Goal: Task Accomplishment & Management: Use online tool/utility

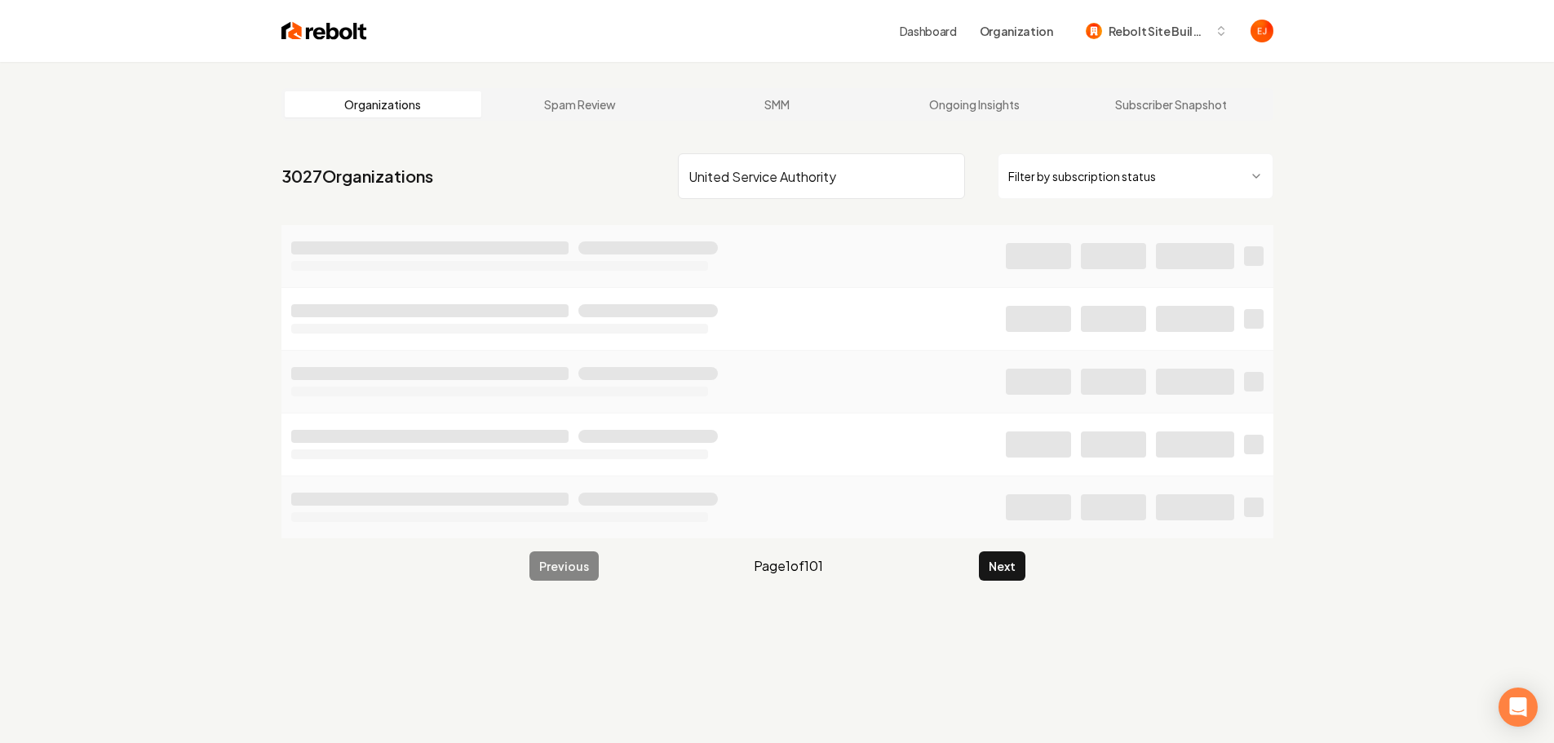
type input "United Service Authority"
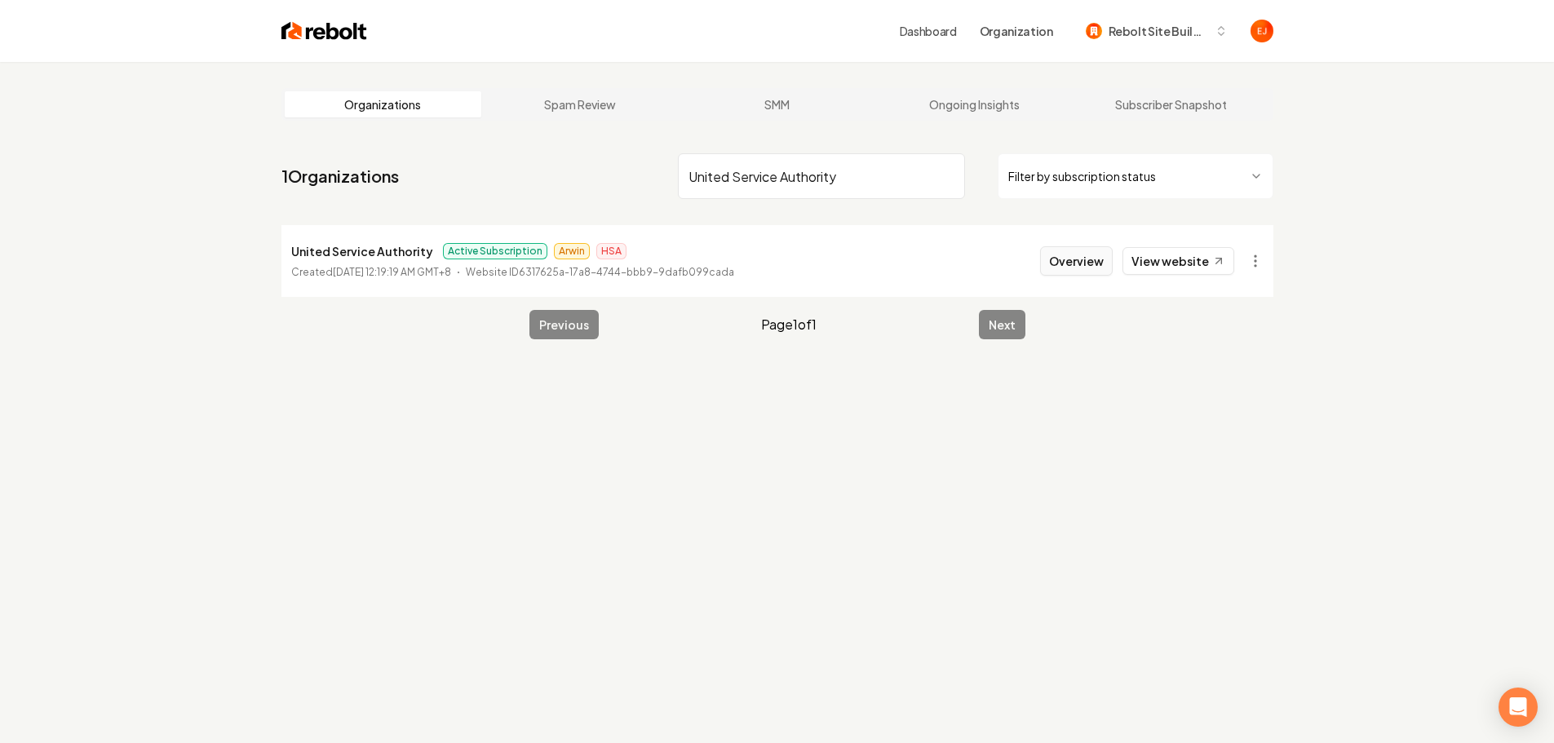
click at [1071, 274] on button "Overview" at bounding box center [1076, 260] width 73 height 29
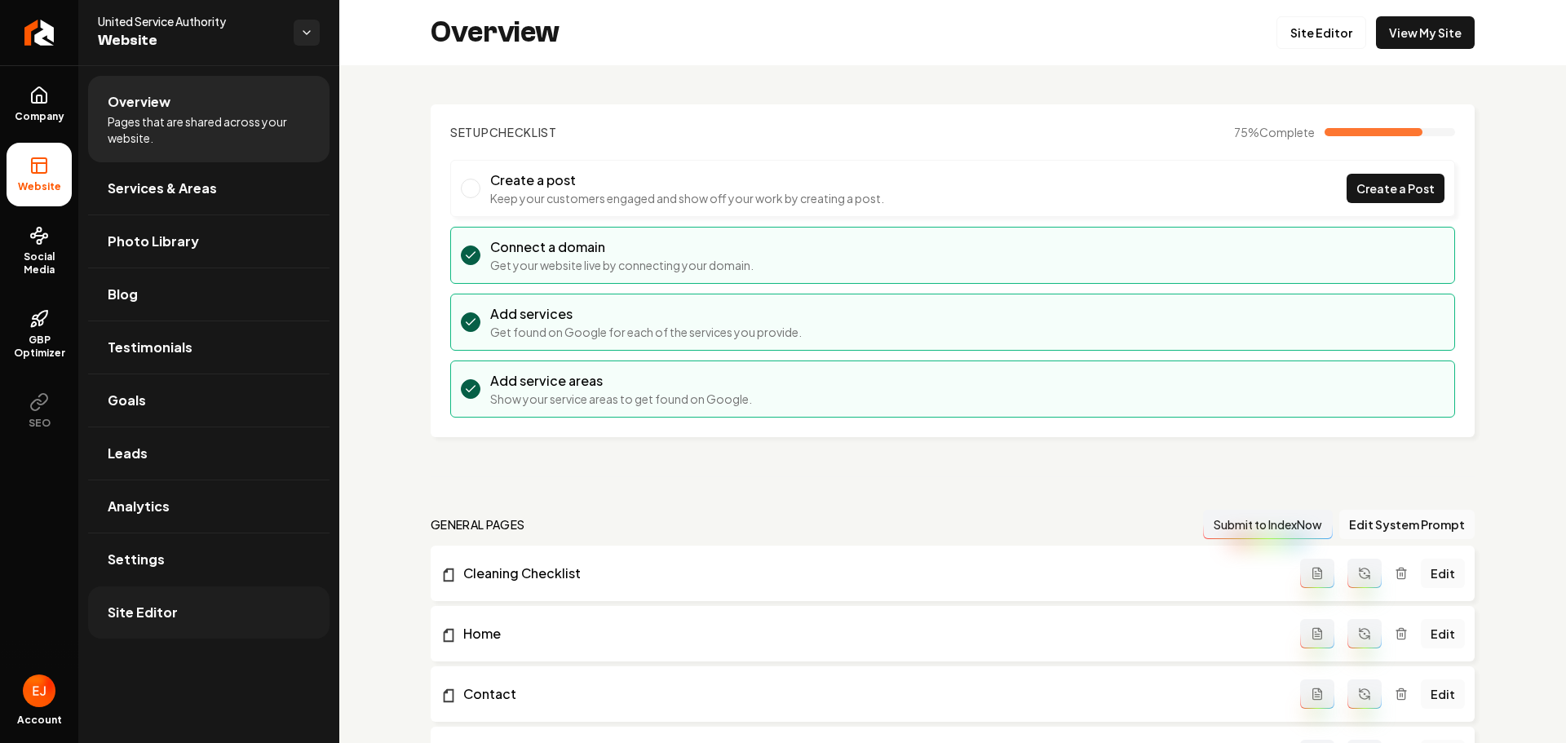
click at [132, 607] on span "Site Editor" at bounding box center [143, 613] width 70 height 20
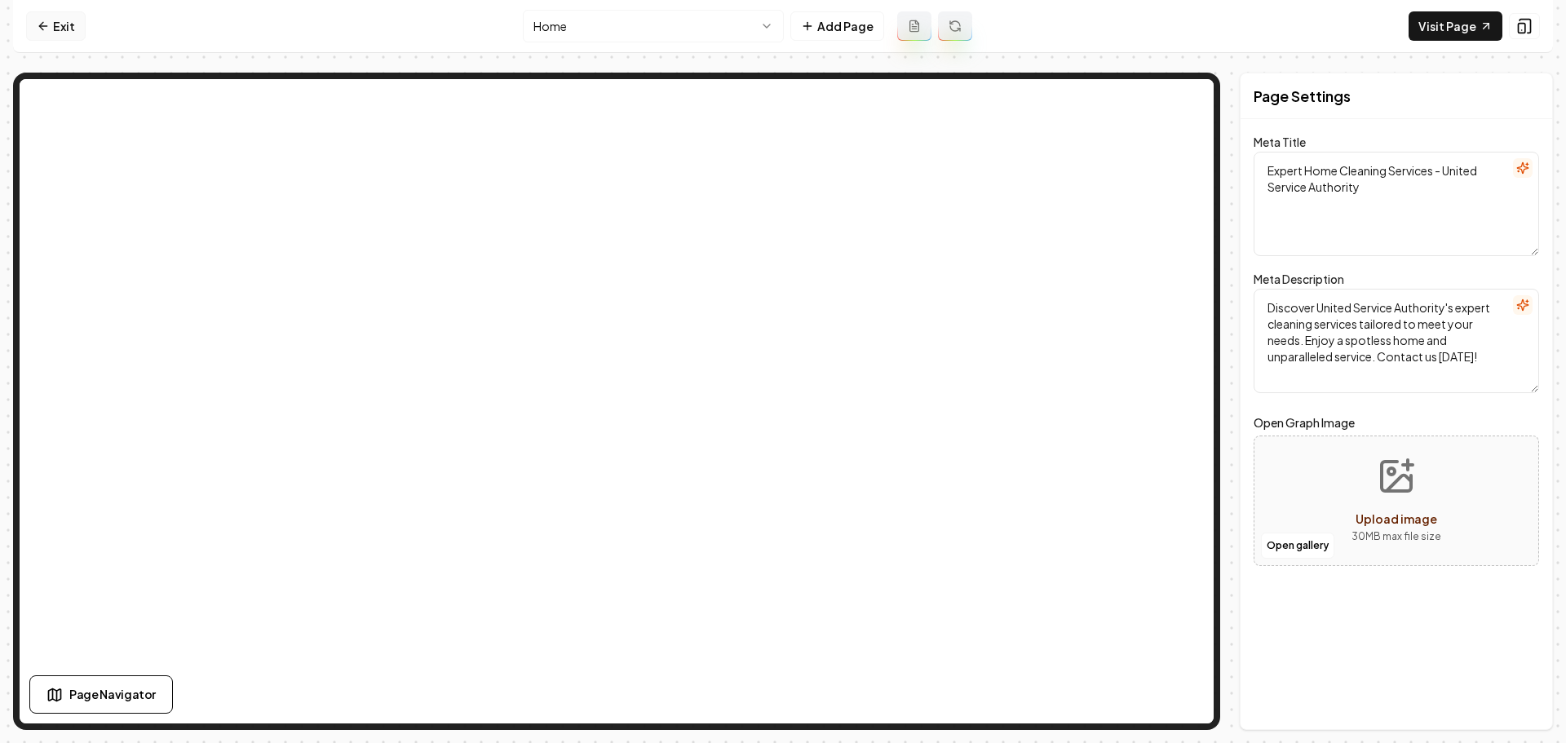
click at [49, 23] on icon at bounding box center [43, 26] width 13 height 13
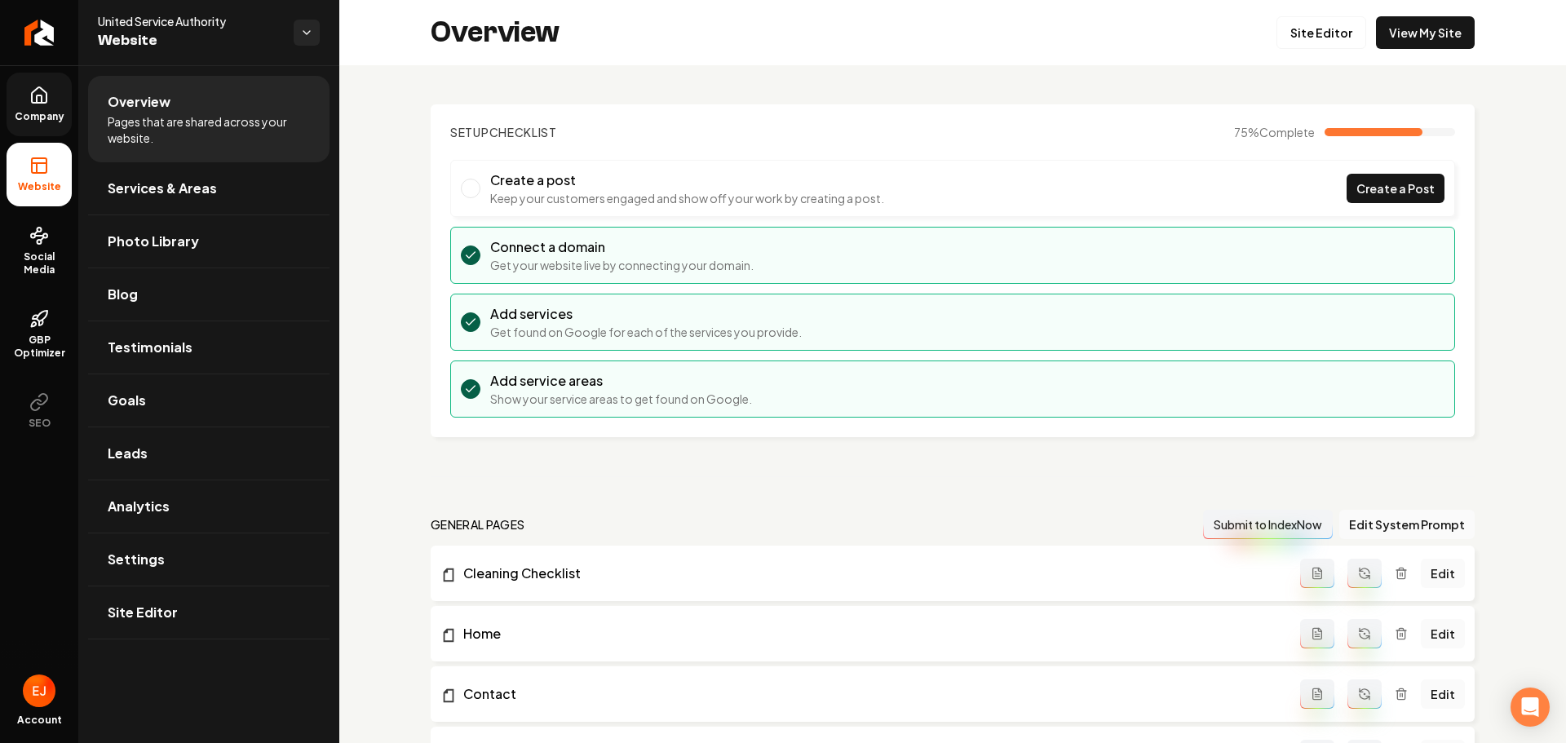
click at [40, 105] on link "Company" at bounding box center [39, 105] width 65 height 64
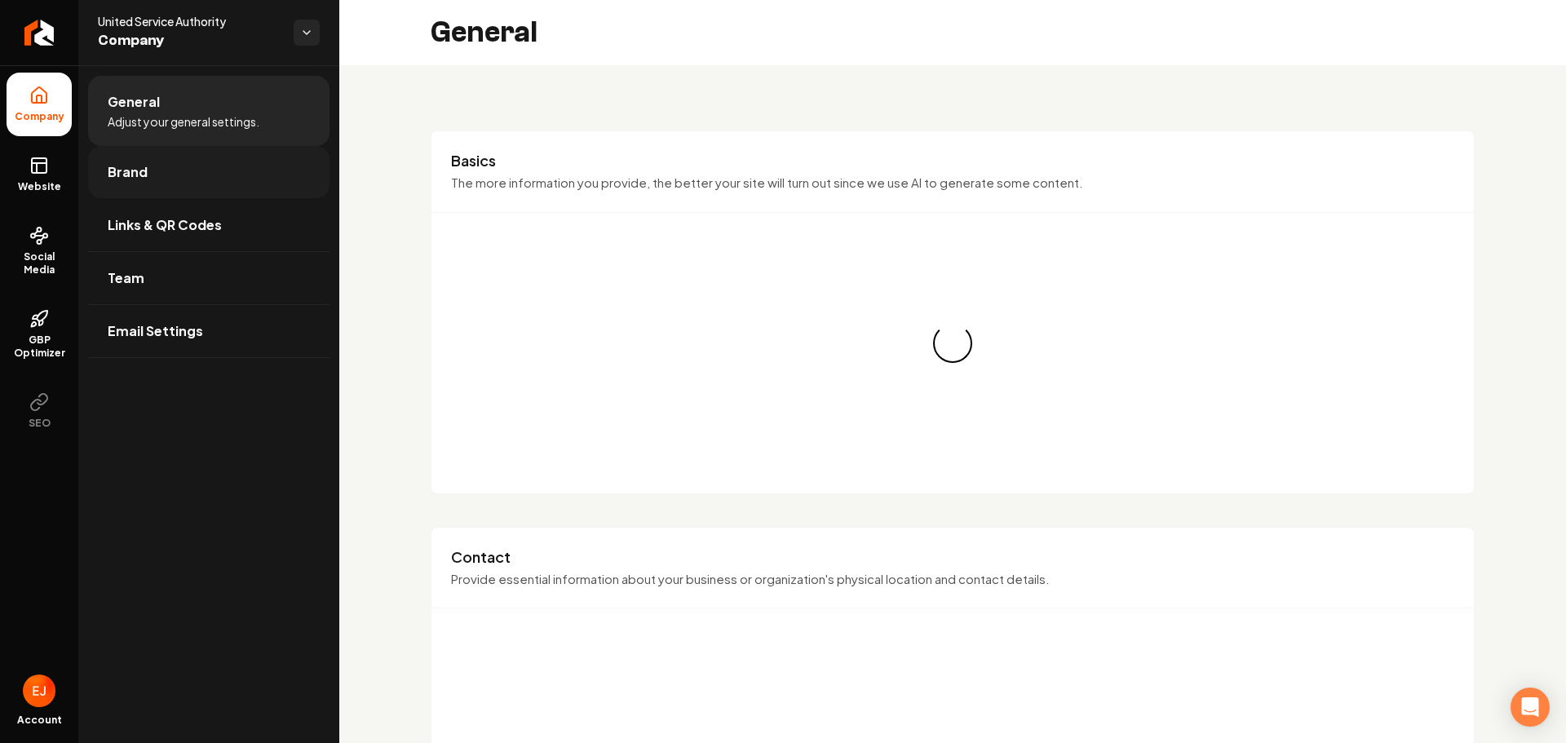
click at [151, 184] on link "Brand" at bounding box center [208, 172] width 241 height 52
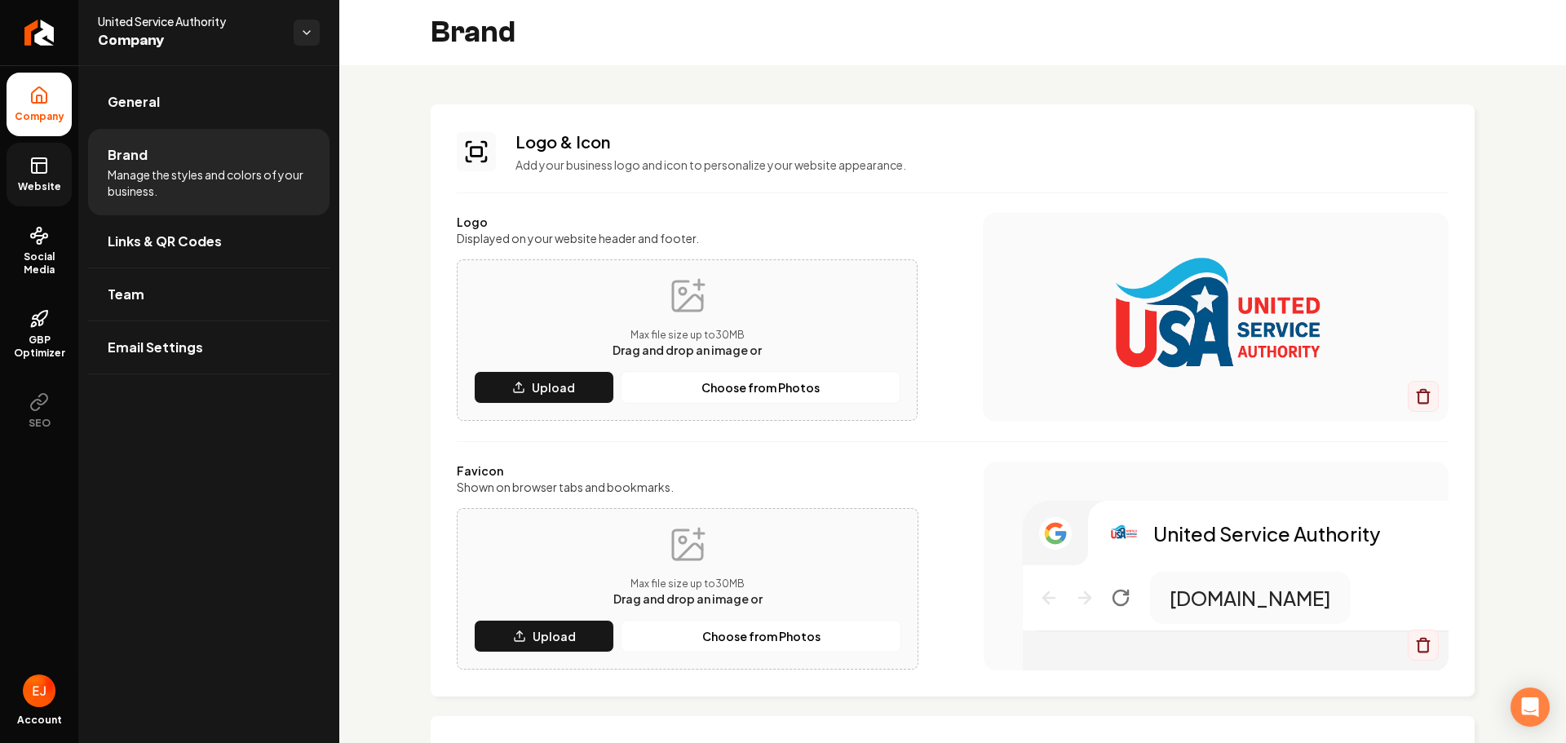
click at [38, 187] on span "Website" at bounding box center [39, 186] width 56 height 13
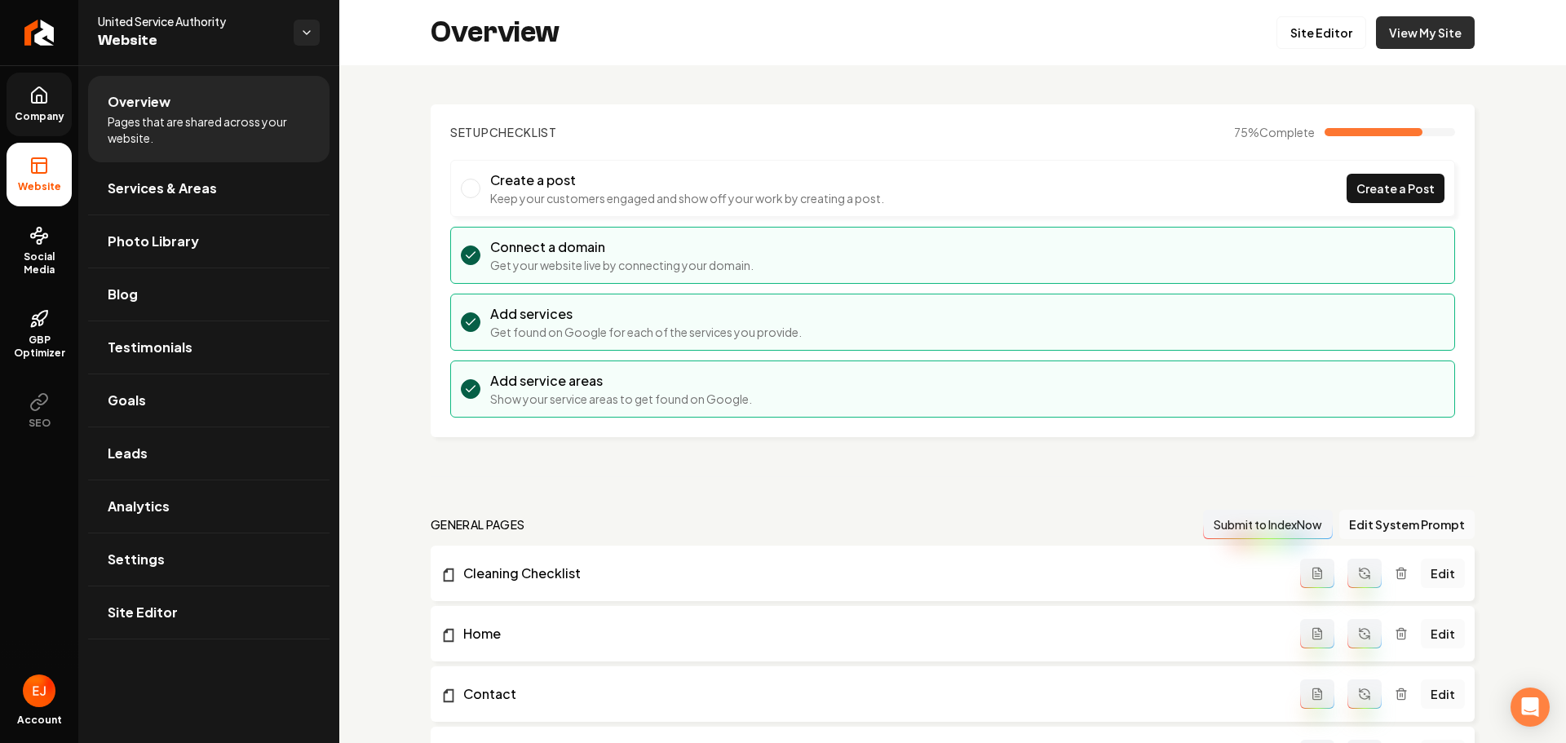
click at [1400, 34] on link "View My Site" at bounding box center [1425, 32] width 99 height 33
click at [41, 34] on icon "Return to dashboard" at bounding box center [39, 33] width 26 height 26
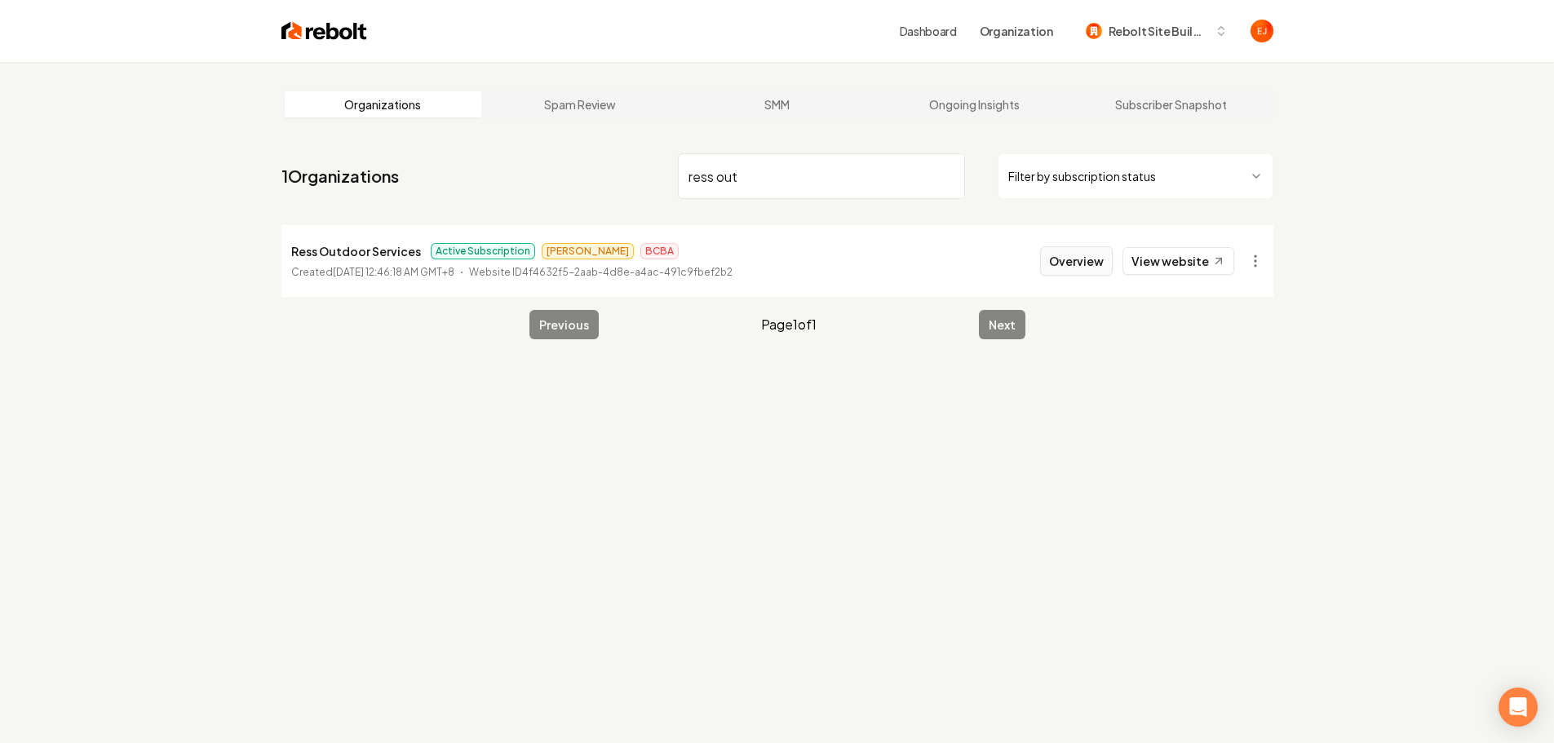
type input "ress out"
click at [1083, 266] on button "Overview" at bounding box center [1076, 260] width 73 height 29
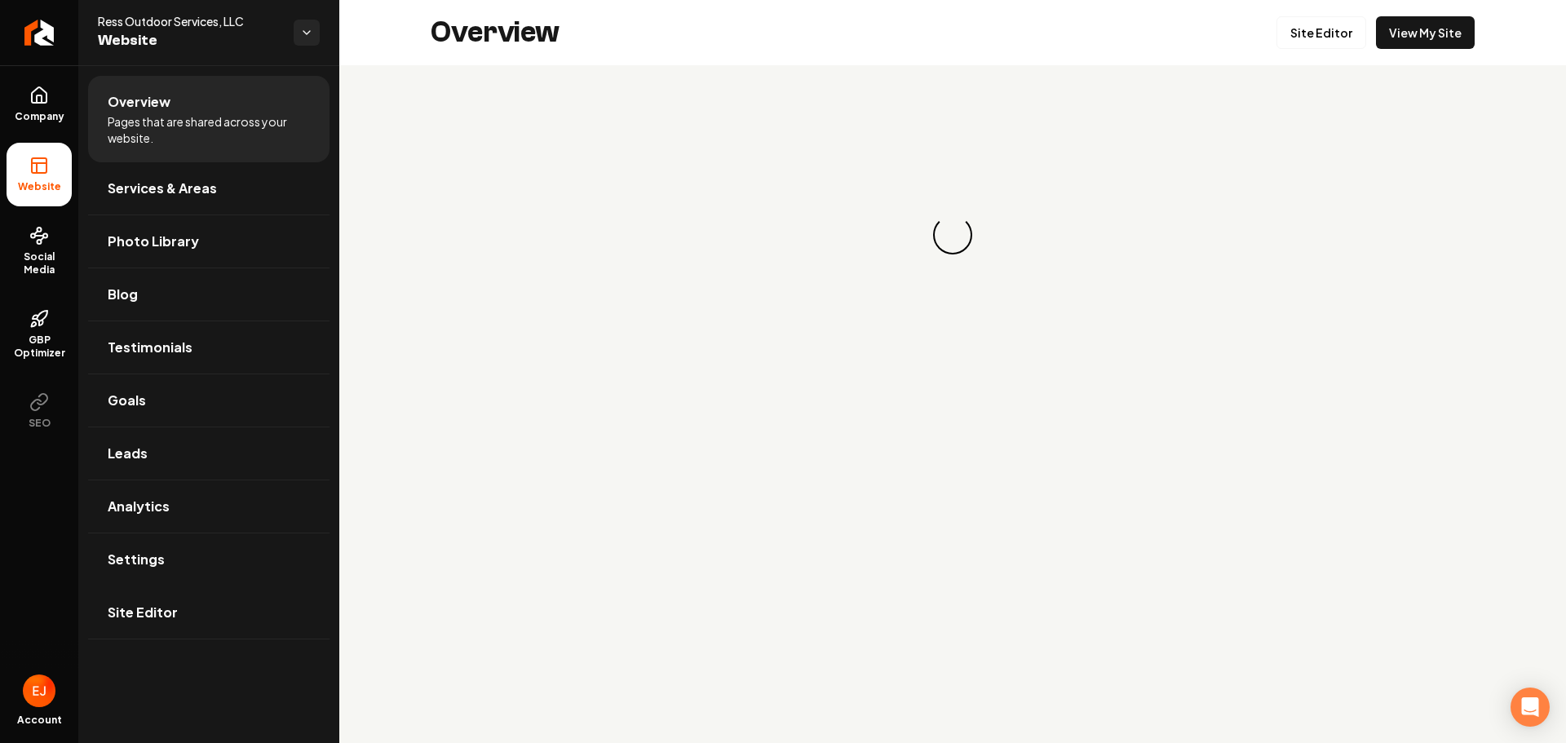
click at [144, 609] on span "Site Editor" at bounding box center [143, 613] width 70 height 20
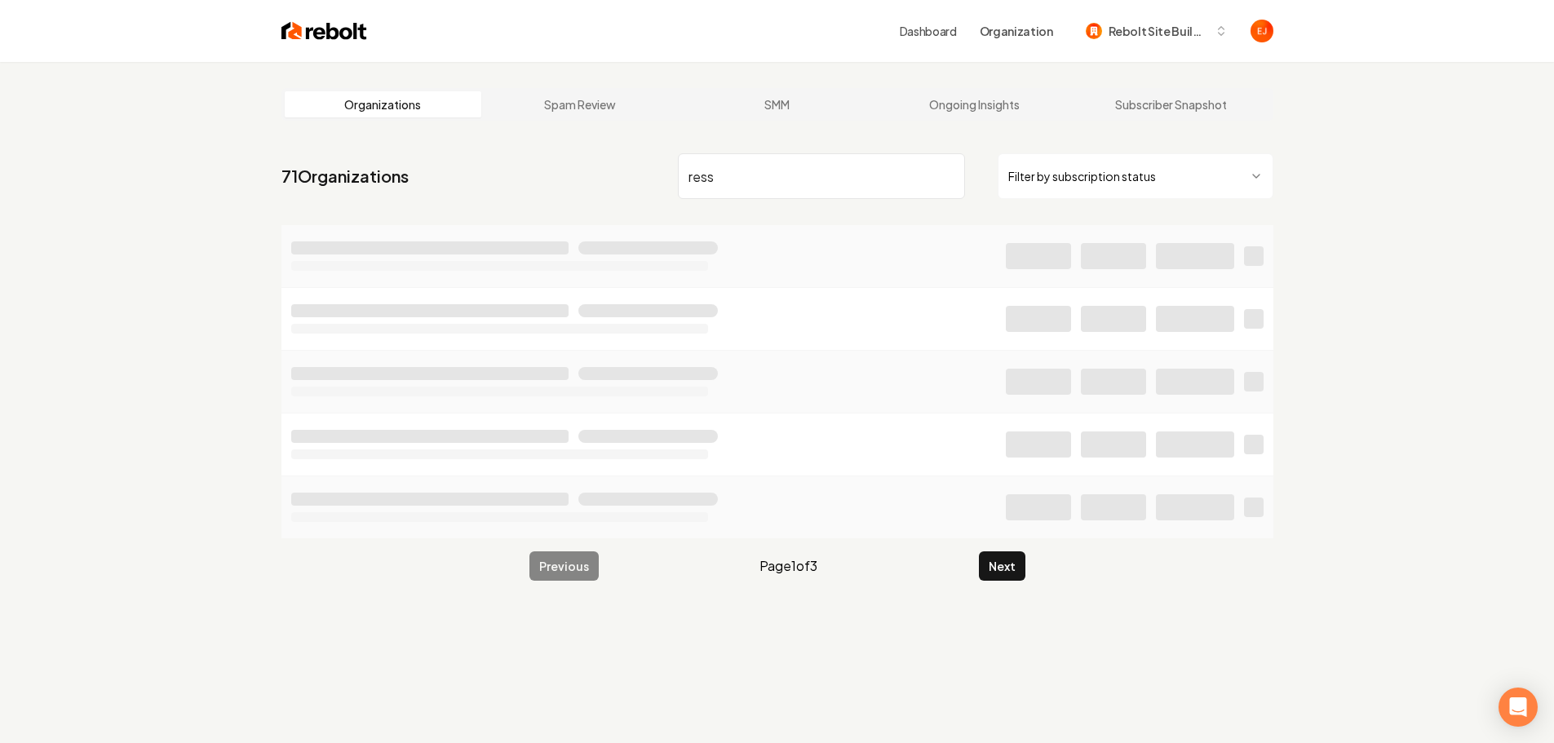
type input "ress"
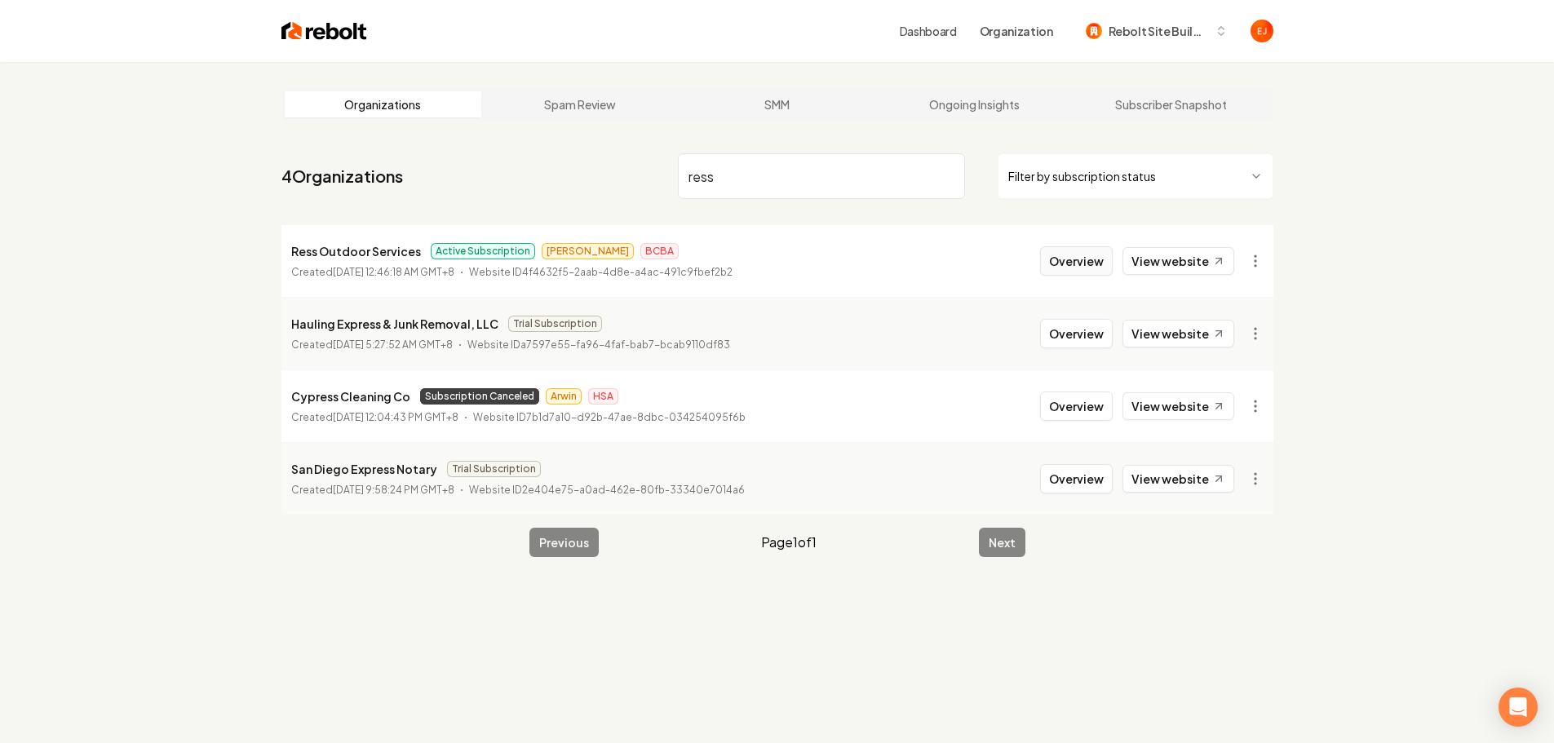
click at [1084, 258] on button "Overview" at bounding box center [1076, 260] width 73 height 29
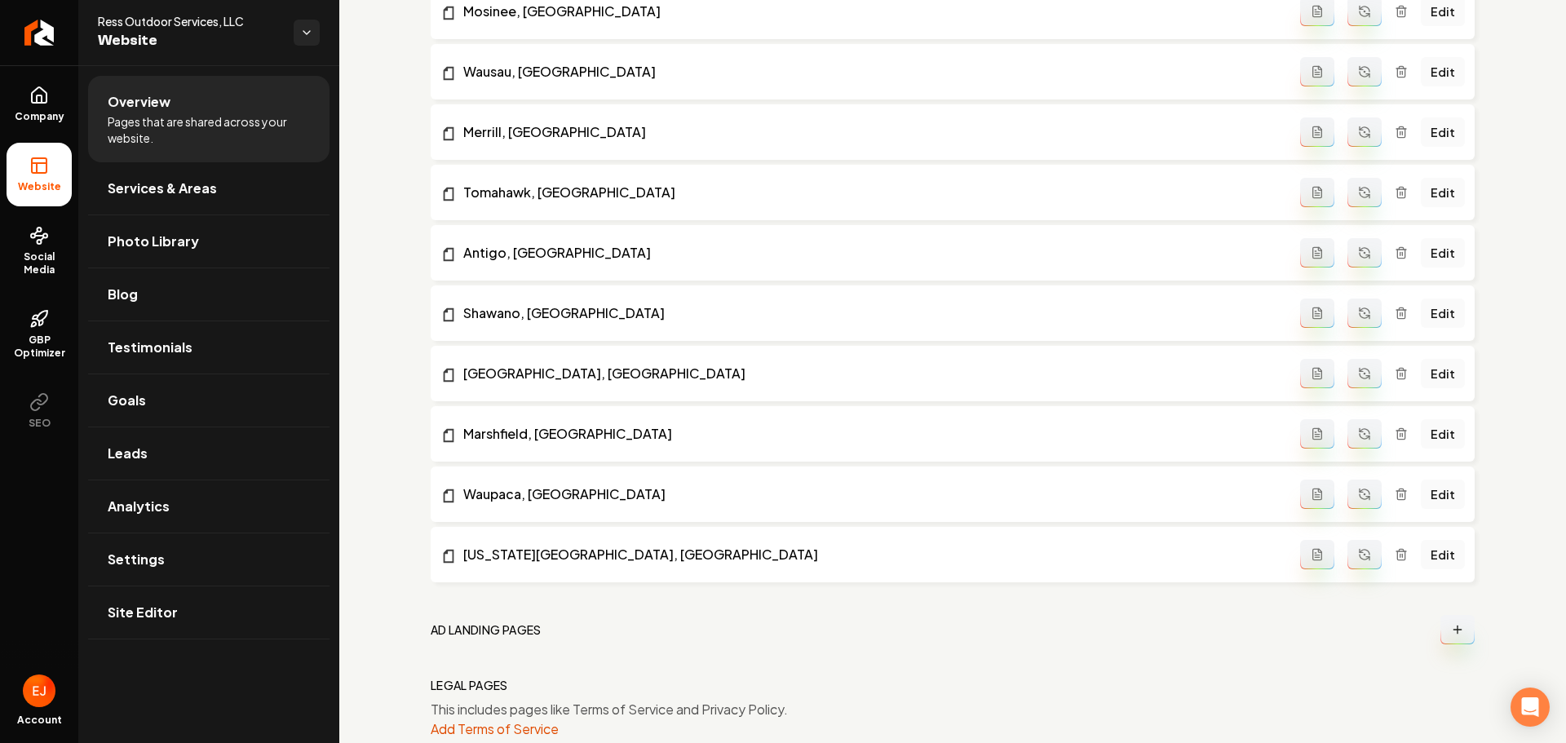
scroll to position [1518, 0]
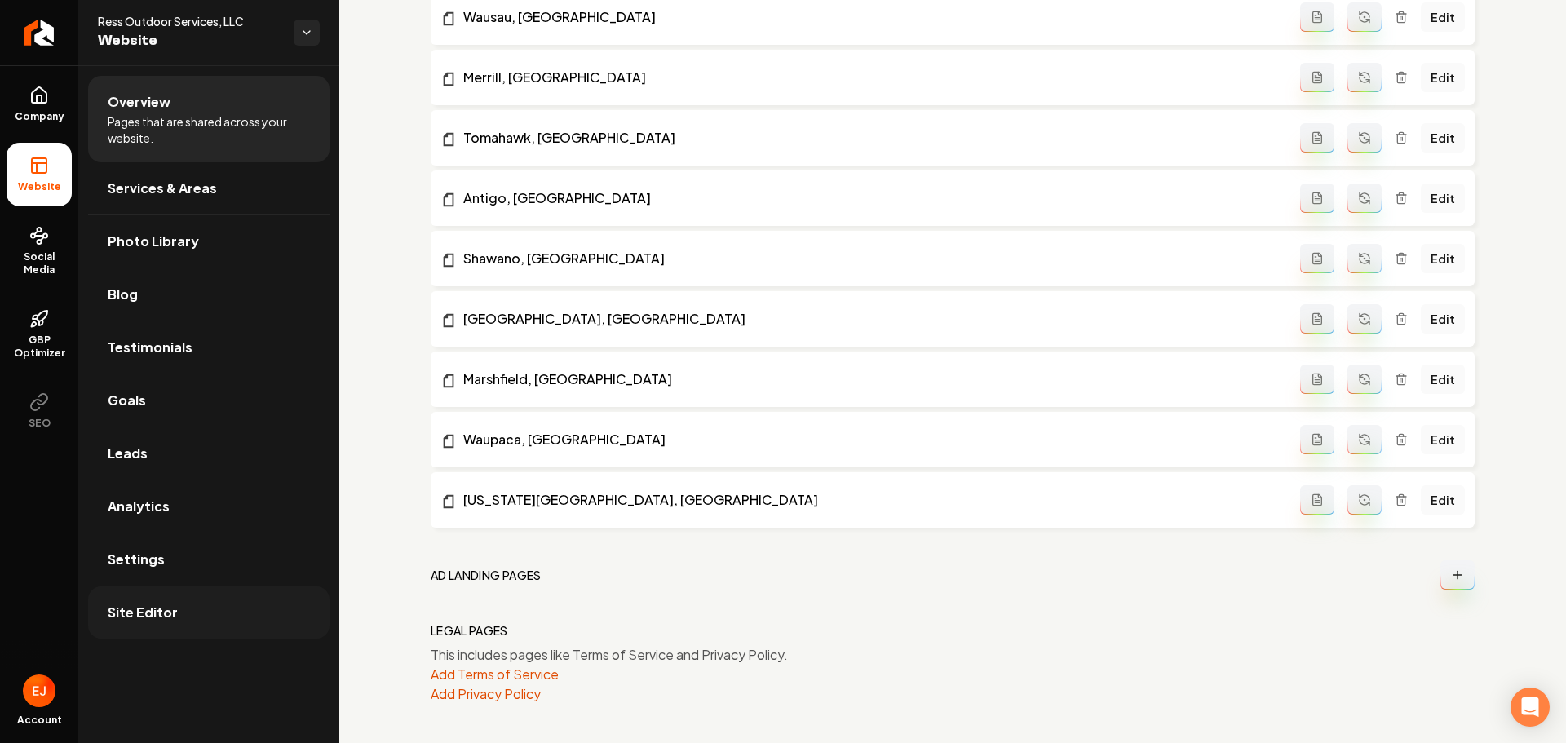
click at [157, 633] on link "Site Editor" at bounding box center [208, 613] width 241 height 52
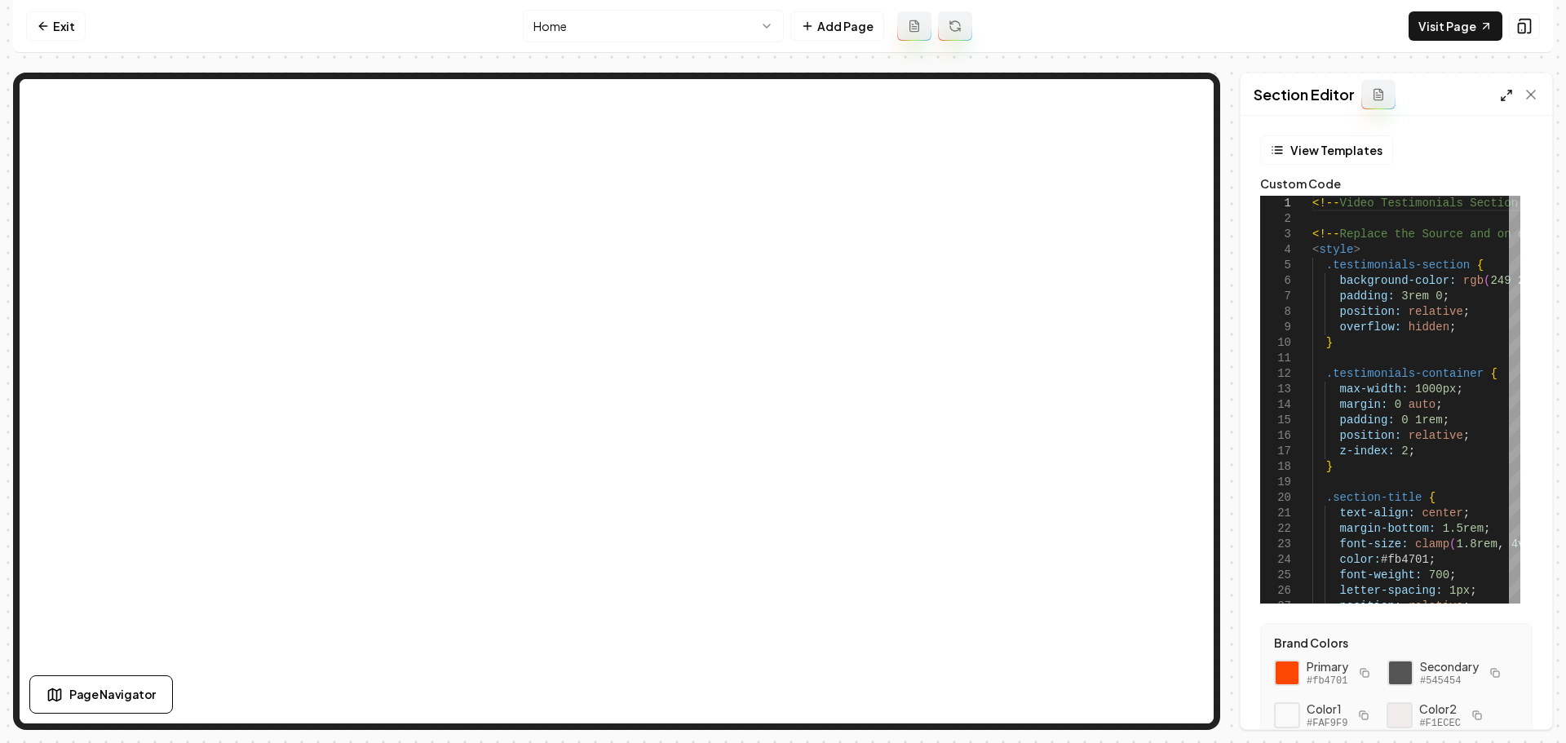
click at [1506, 98] on icon at bounding box center [1506, 95] width 13 height 13
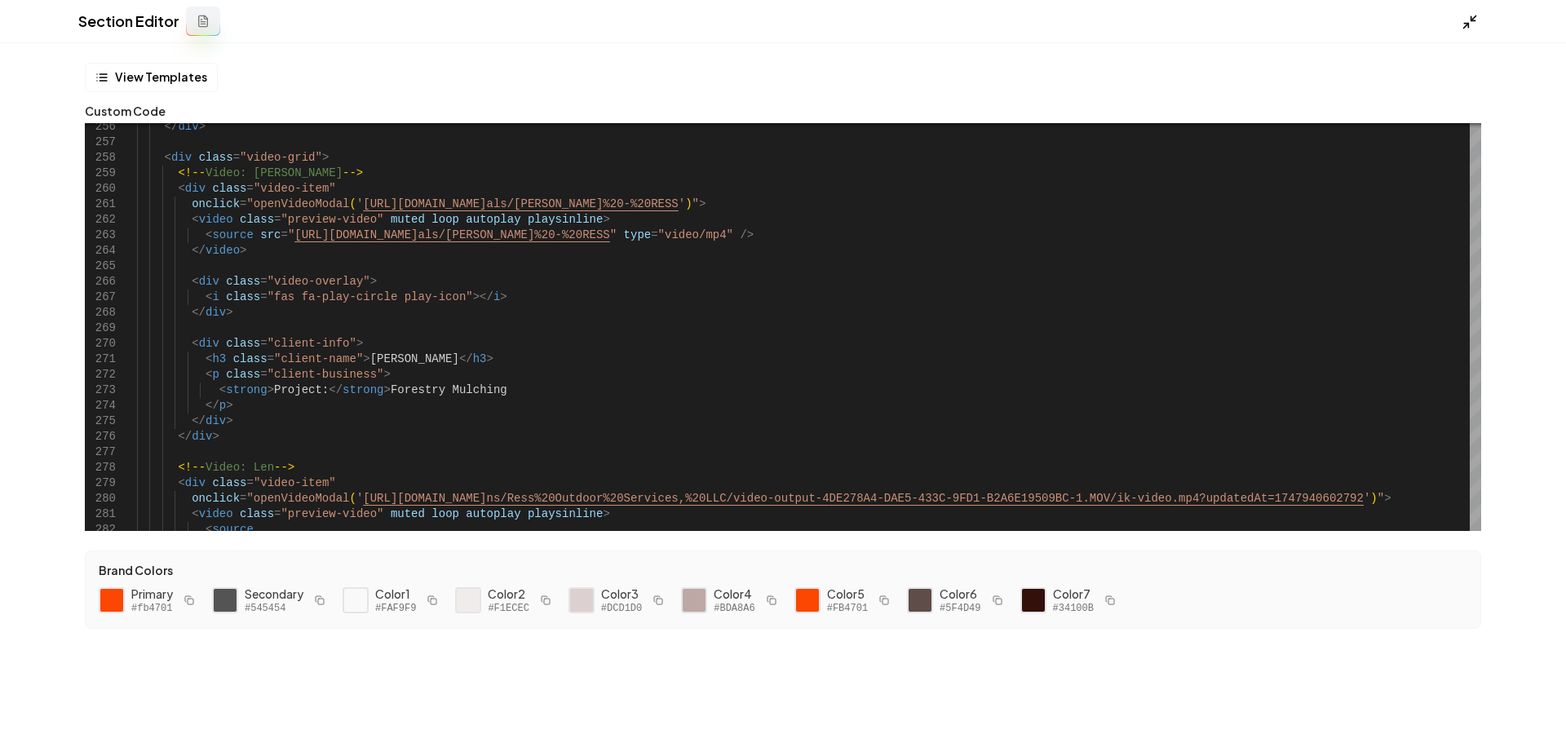
click at [1468, 25] on icon at bounding box center [1470, 22] width 16 height 16
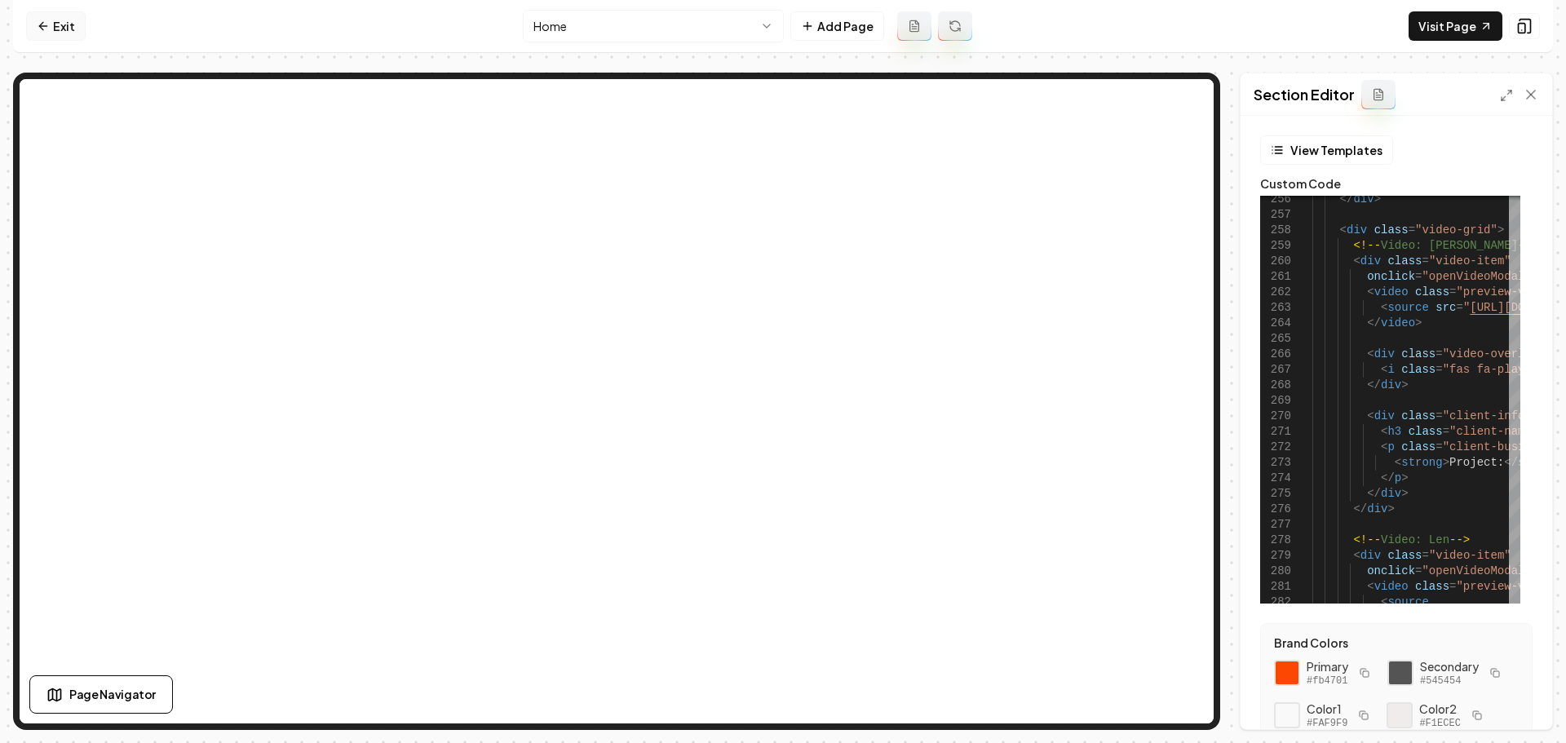
click at [74, 27] on link "Exit" at bounding box center [56, 25] width 60 height 29
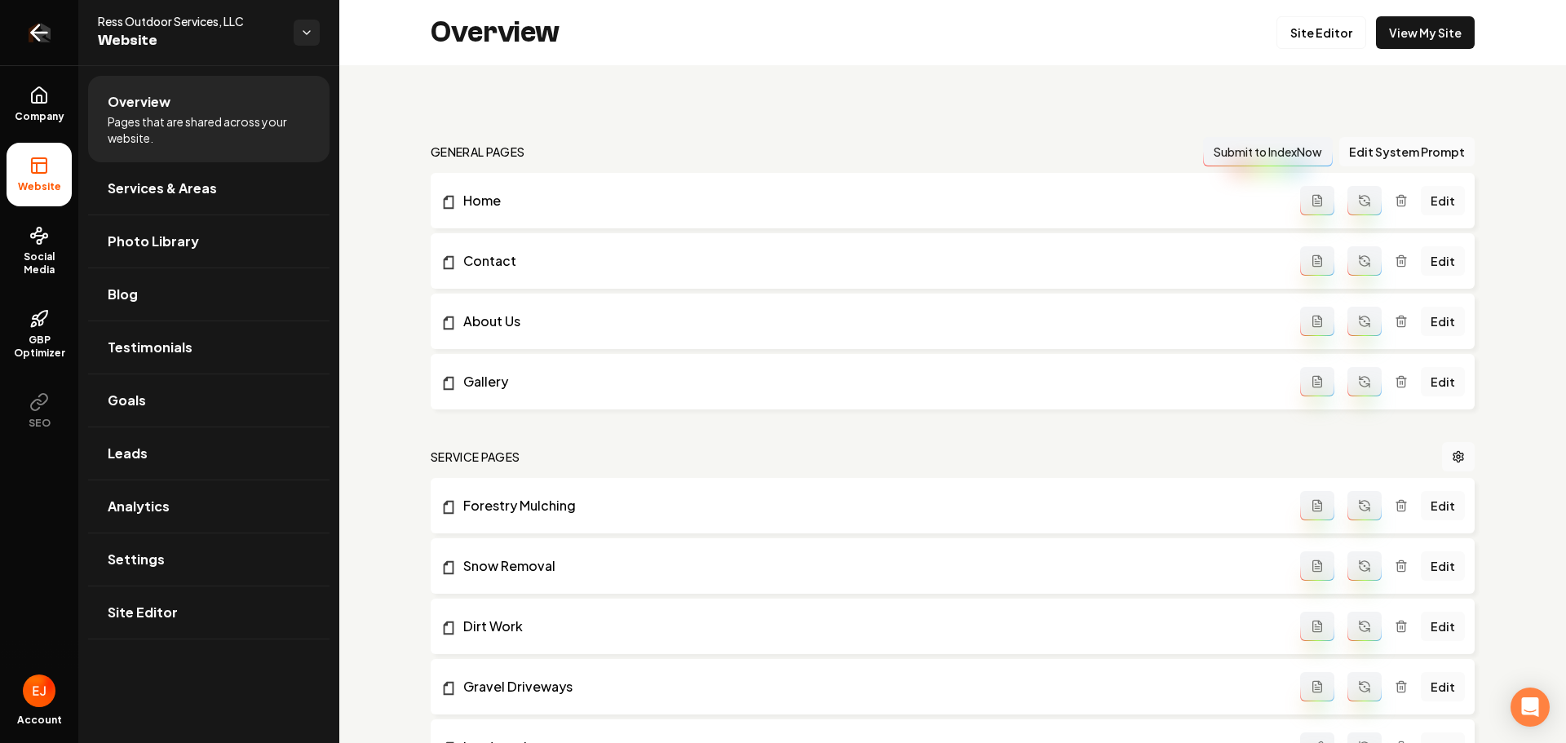
click at [46, 41] on icon "Return to dashboard" at bounding box center [39, 33] width 26 height 26
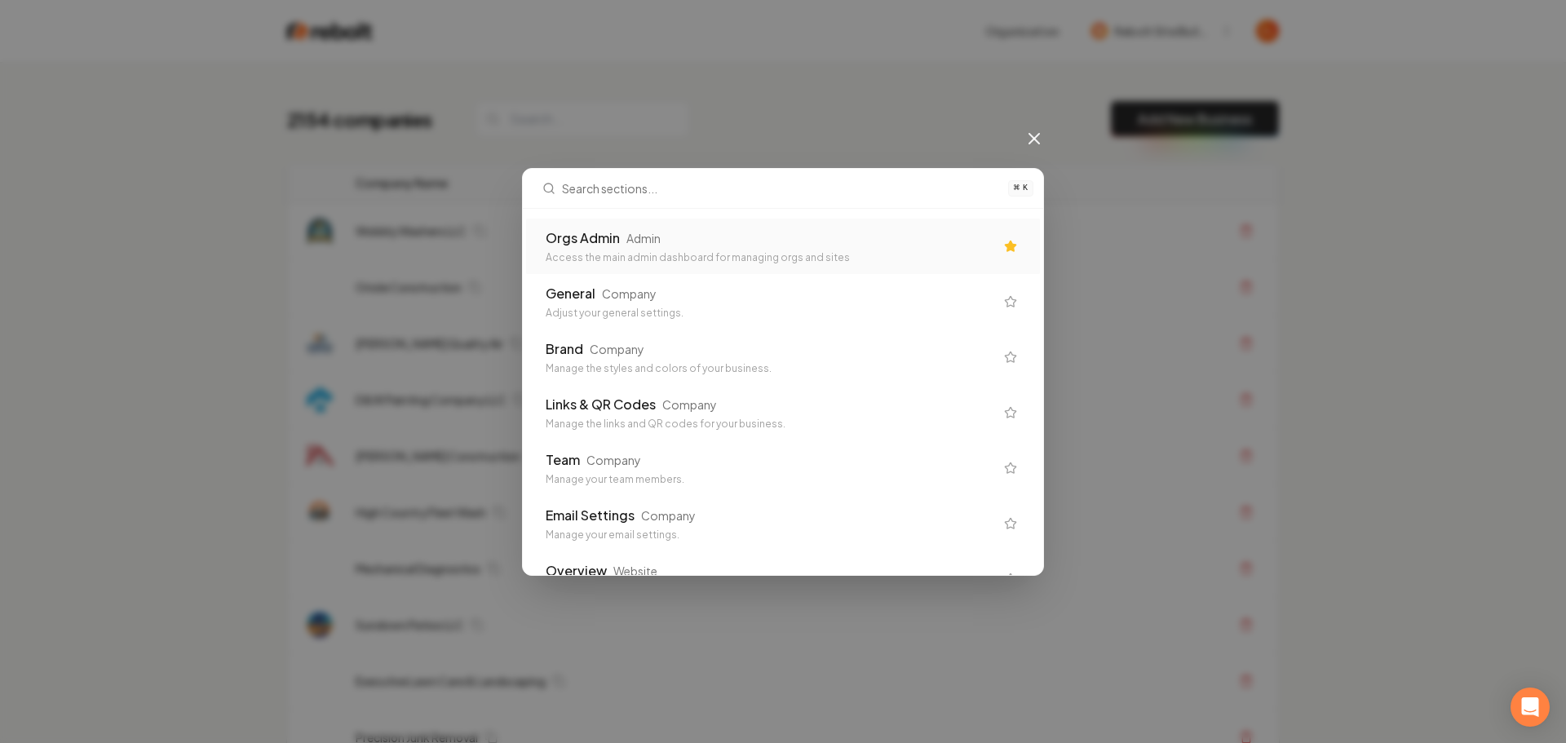
click at [1029, 136] on icon at bounding box center [1035, 139] width 20 height 20
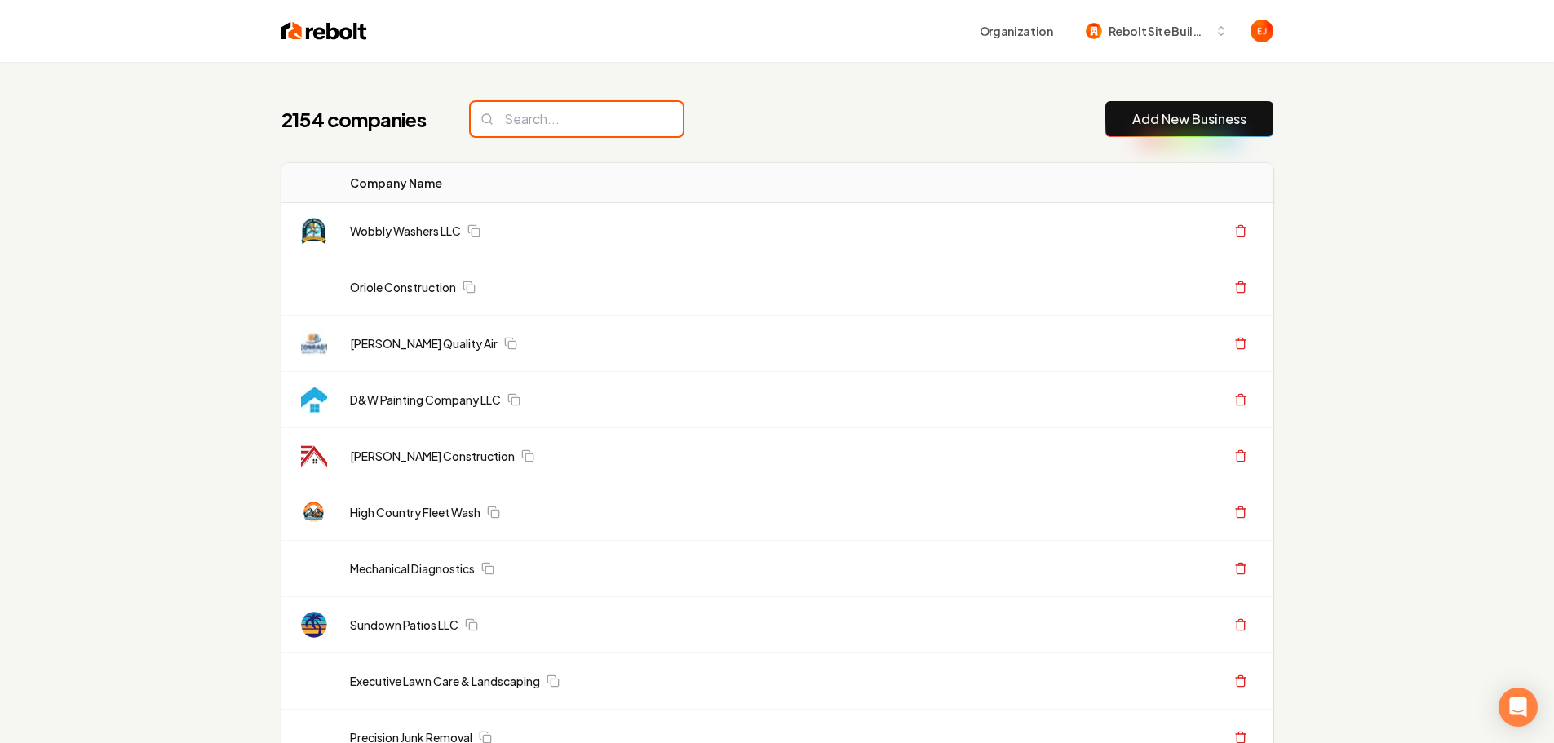
click at [539, 125] on input "search" at bounding box center [577, 119] width 212 height 34
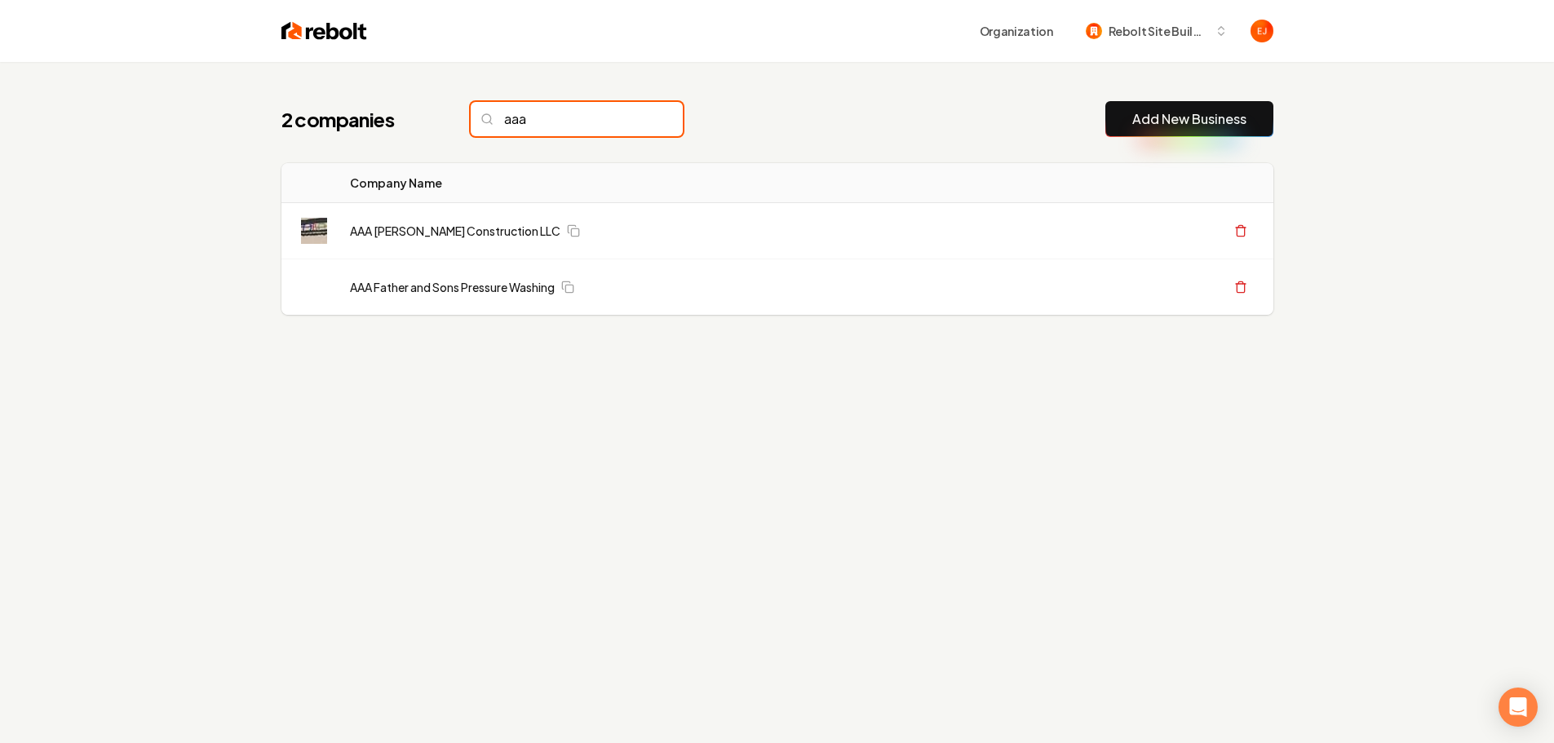
type input "aaa"
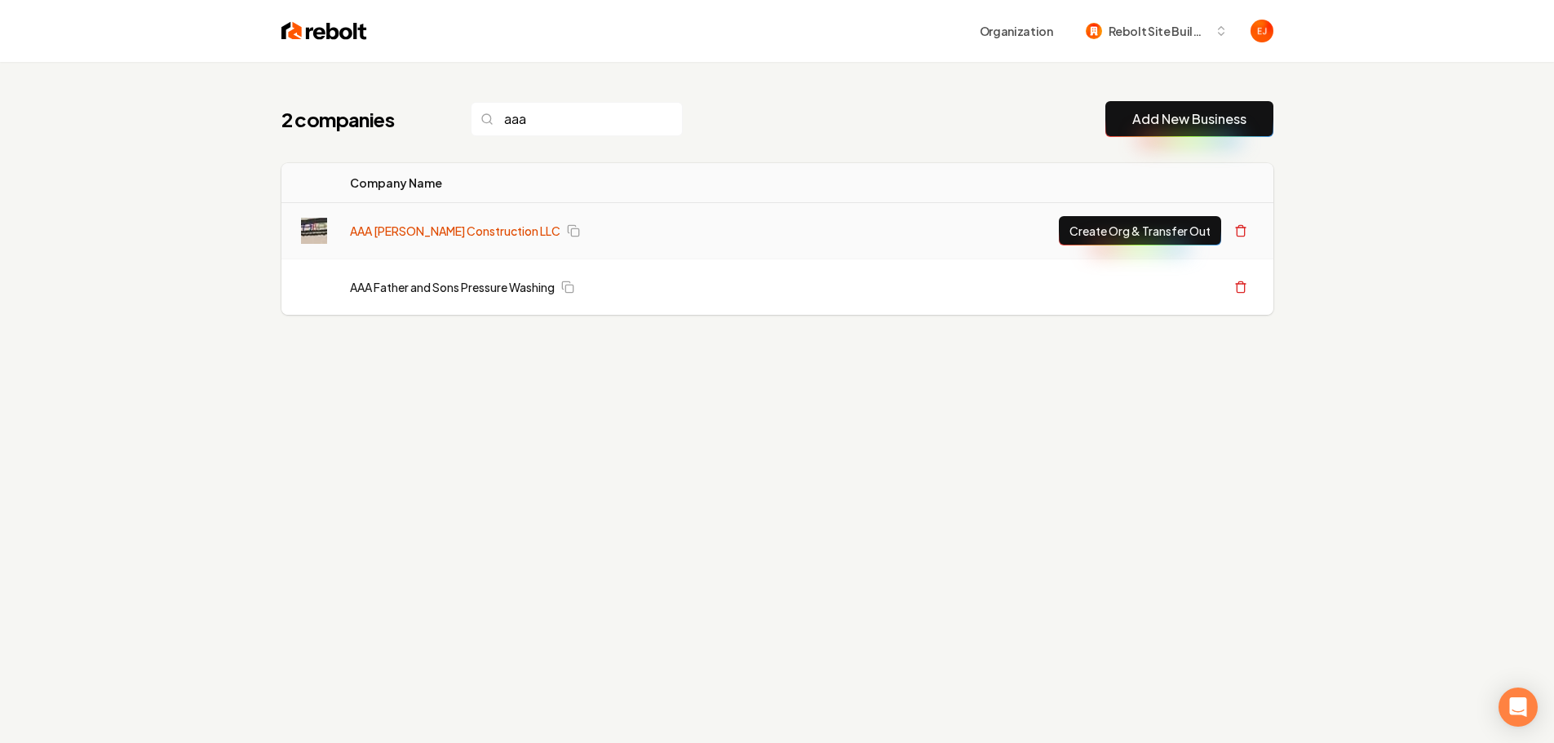
click at [423, 232] on link "AAA [PERSON_NAME] Construction LLC" at bounding box center [455, 231] width 210 height 16
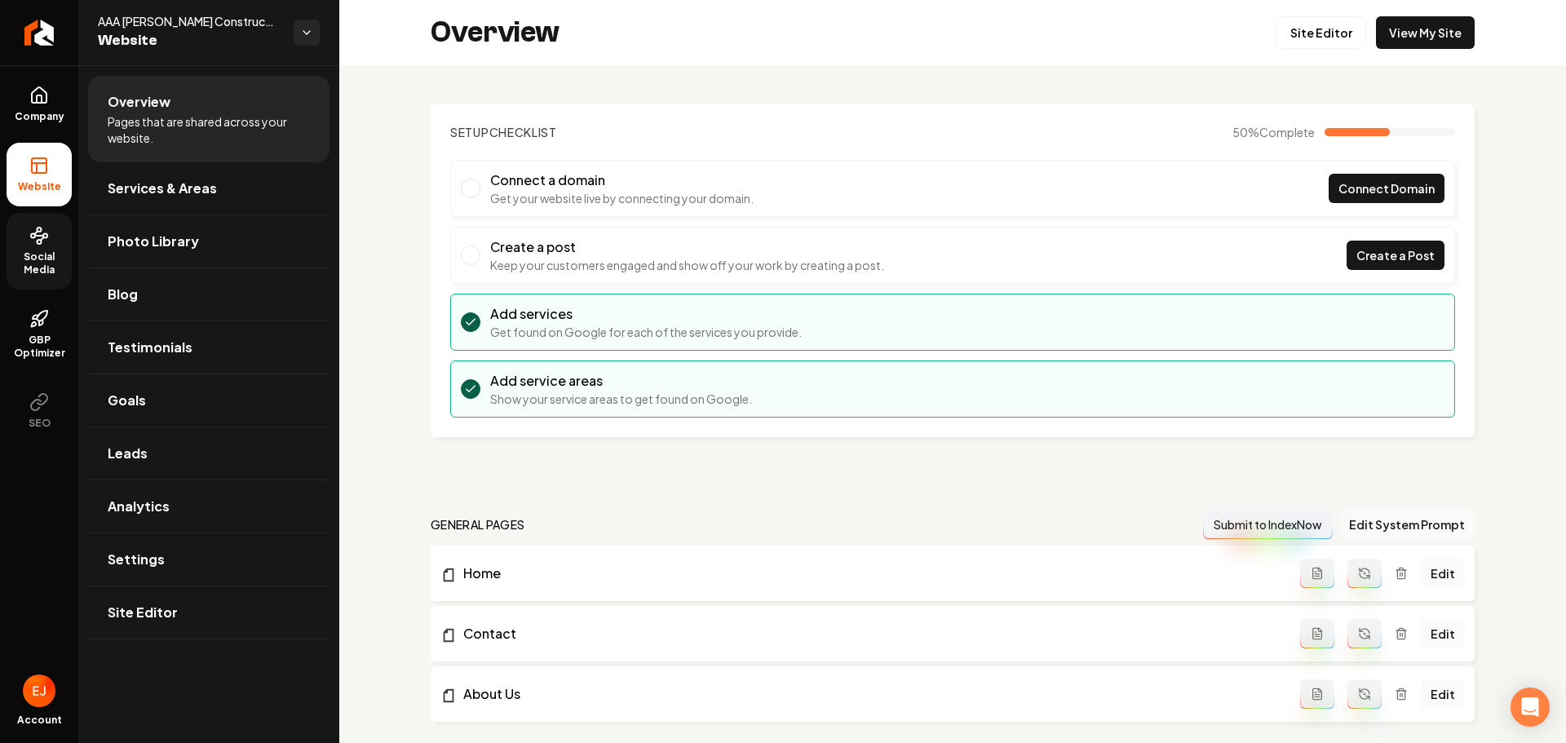
click at [31, 268] on span "Social Media" at bounding box center [39, 263] width 65 height 26
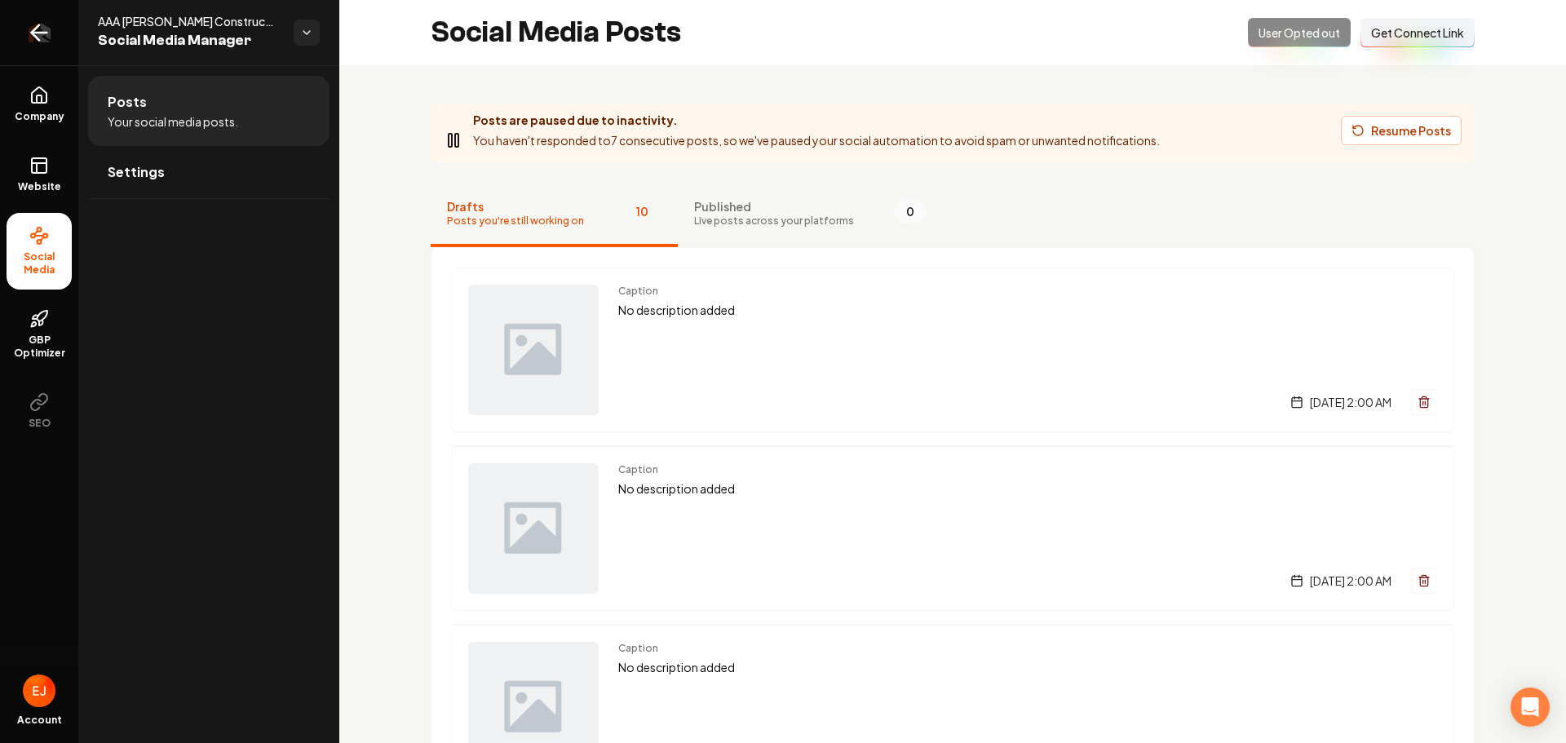
click at [51, 34] on icon "Return to dashboard" at bounding box center [39, 33] width 26 height 26
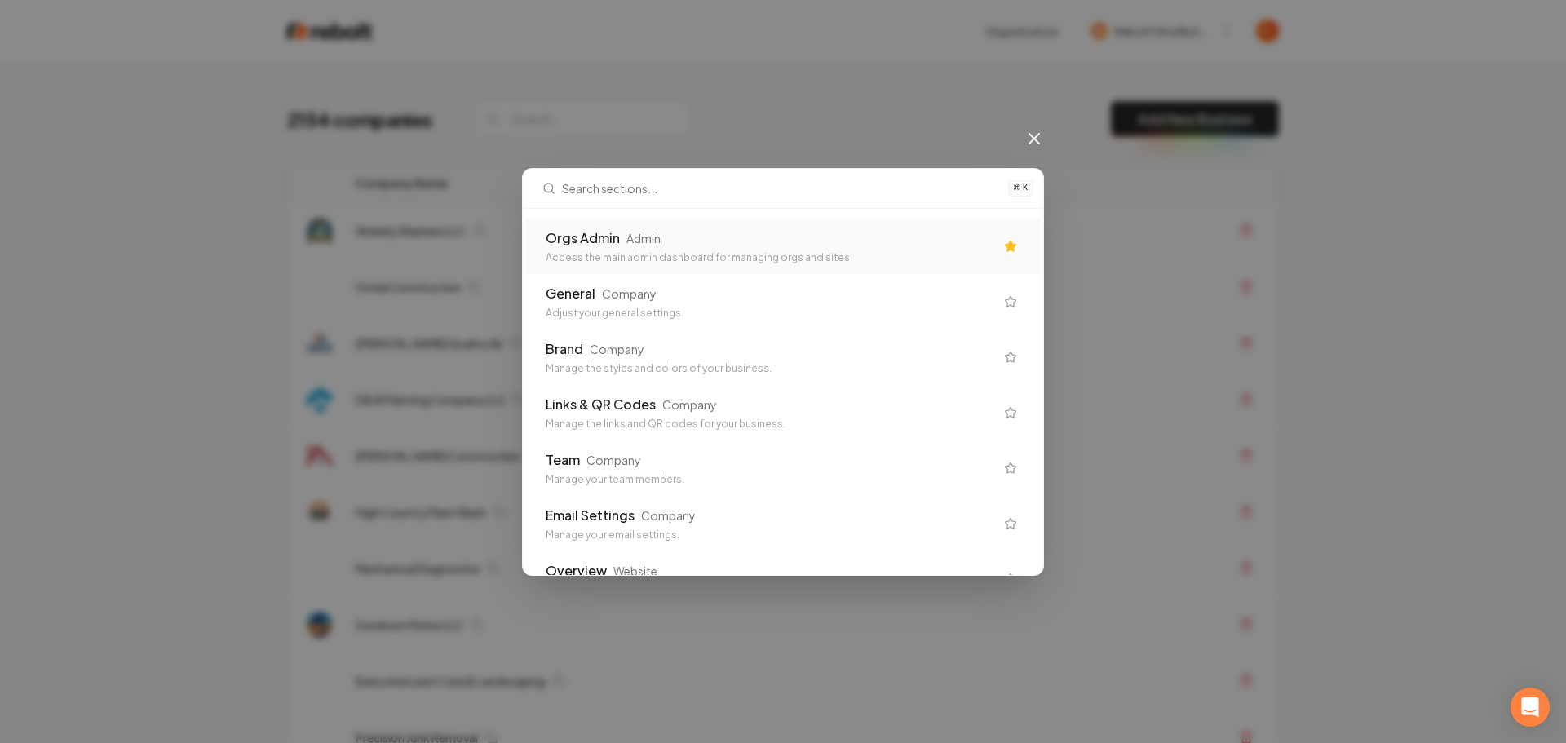
drag, startPoint x: 778, startPoint y: 252, endPoint x: 635, endPoint y: 234, distance: 143.9
click at [625, 259] on div "Access the main admin dashboard for managing orgs and sites" at bounding box center [770, 257] width 449 height 13
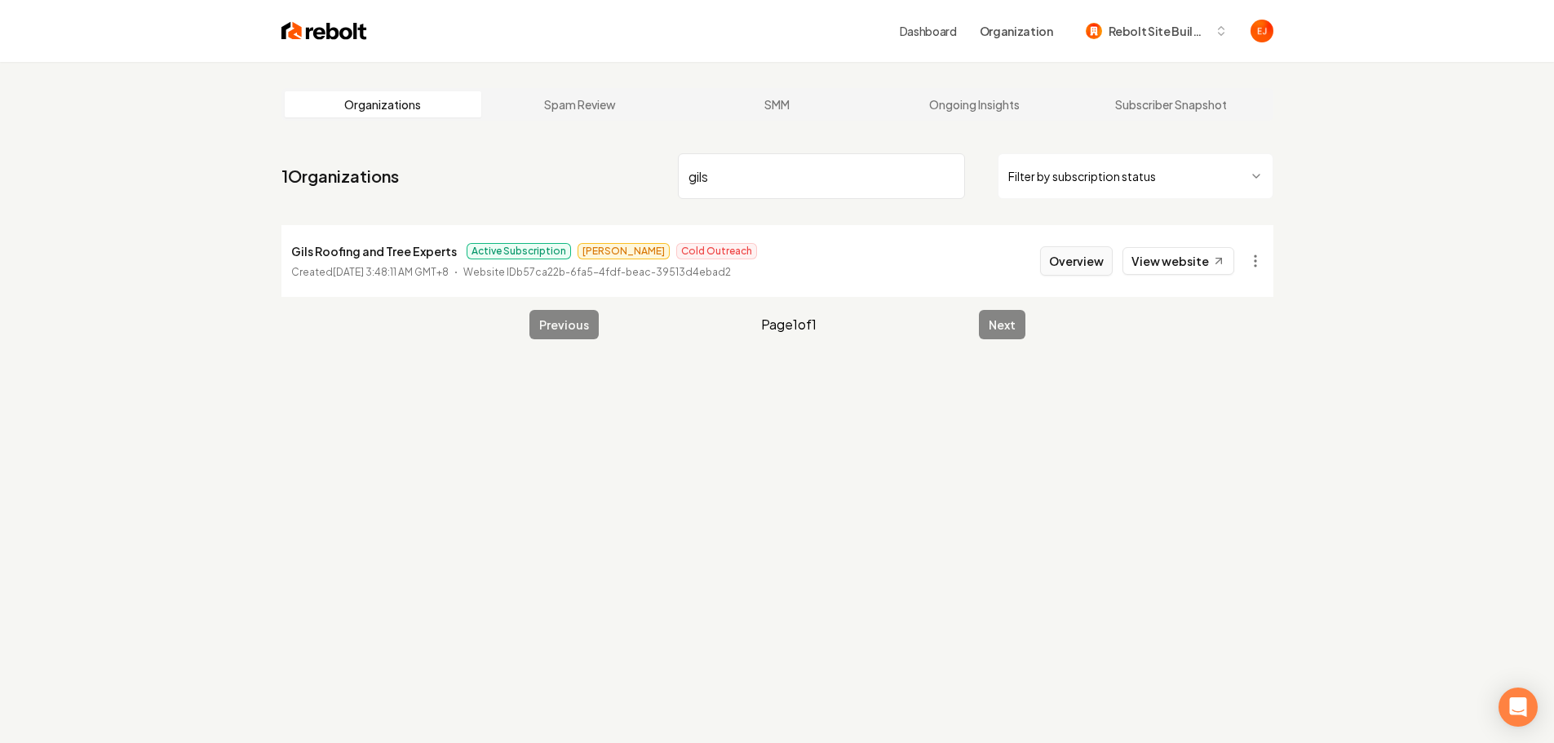
type input "gils"
click at [1056, 263] on button "Overview" at bounding box center [1076, 260] width 73 height 29
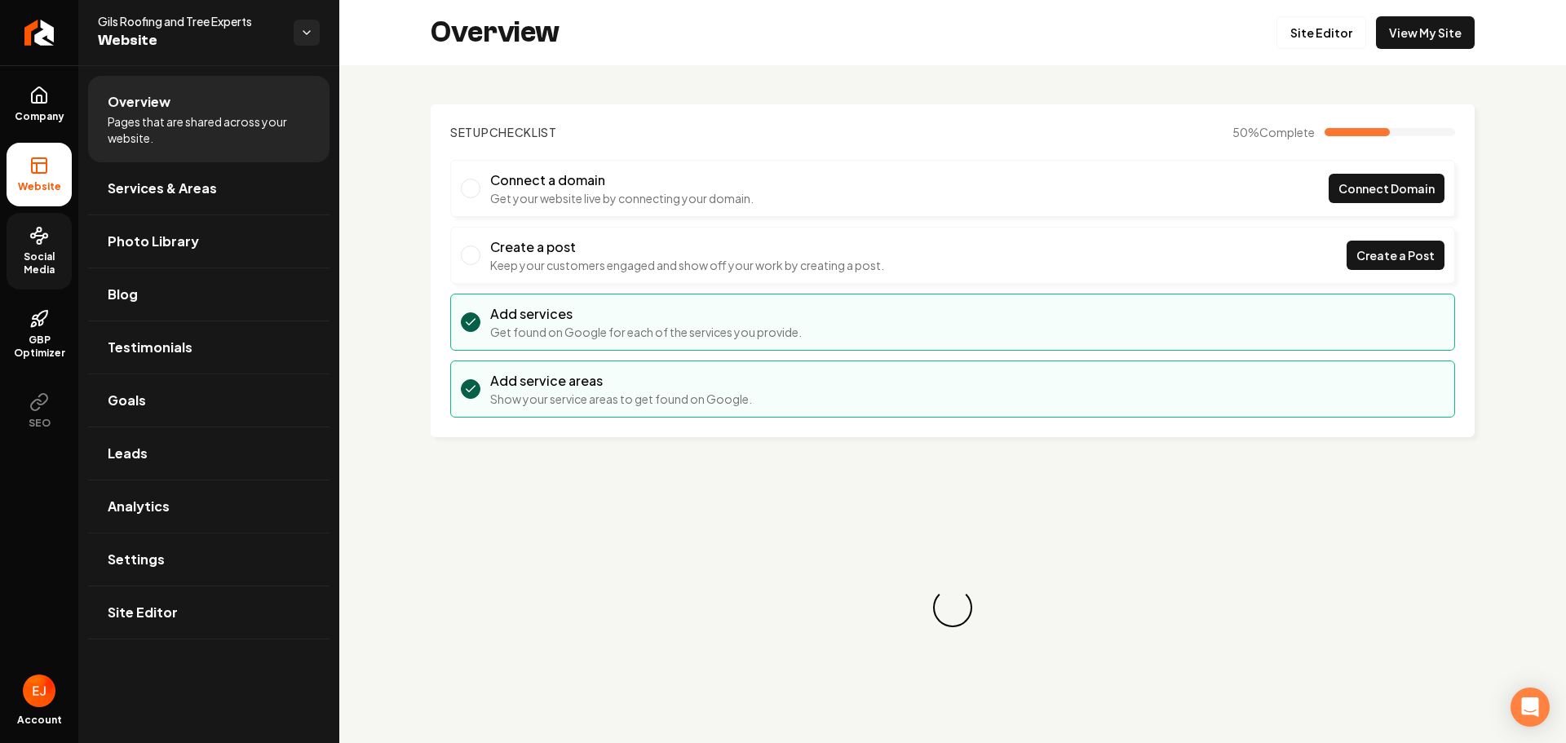
click at [17, 250] on link "Social Media" at bounding box center [39, 251] width 65 height 77
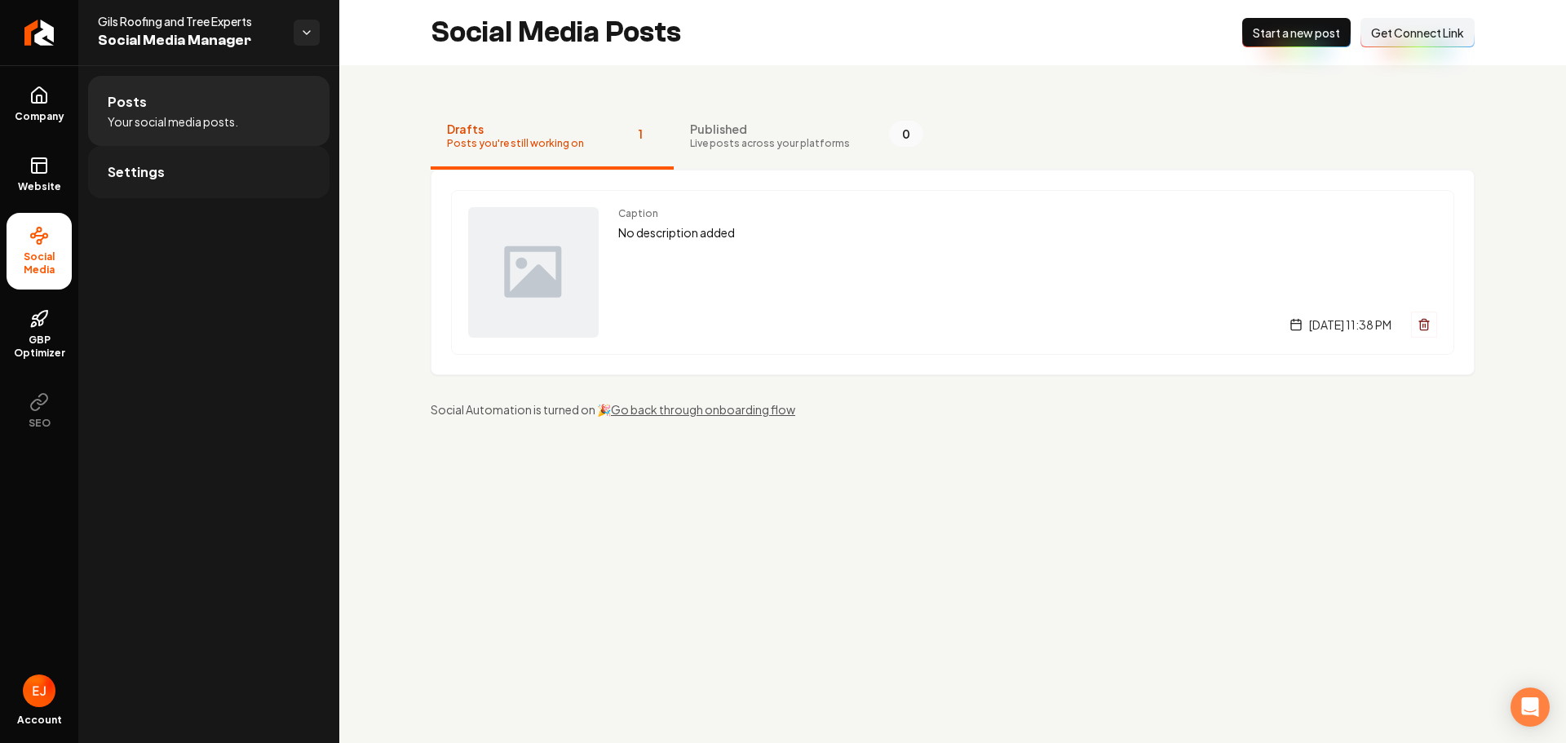
click at [243, 173] on link "Settings" at bounding box center [208, 172] width 241 height 52
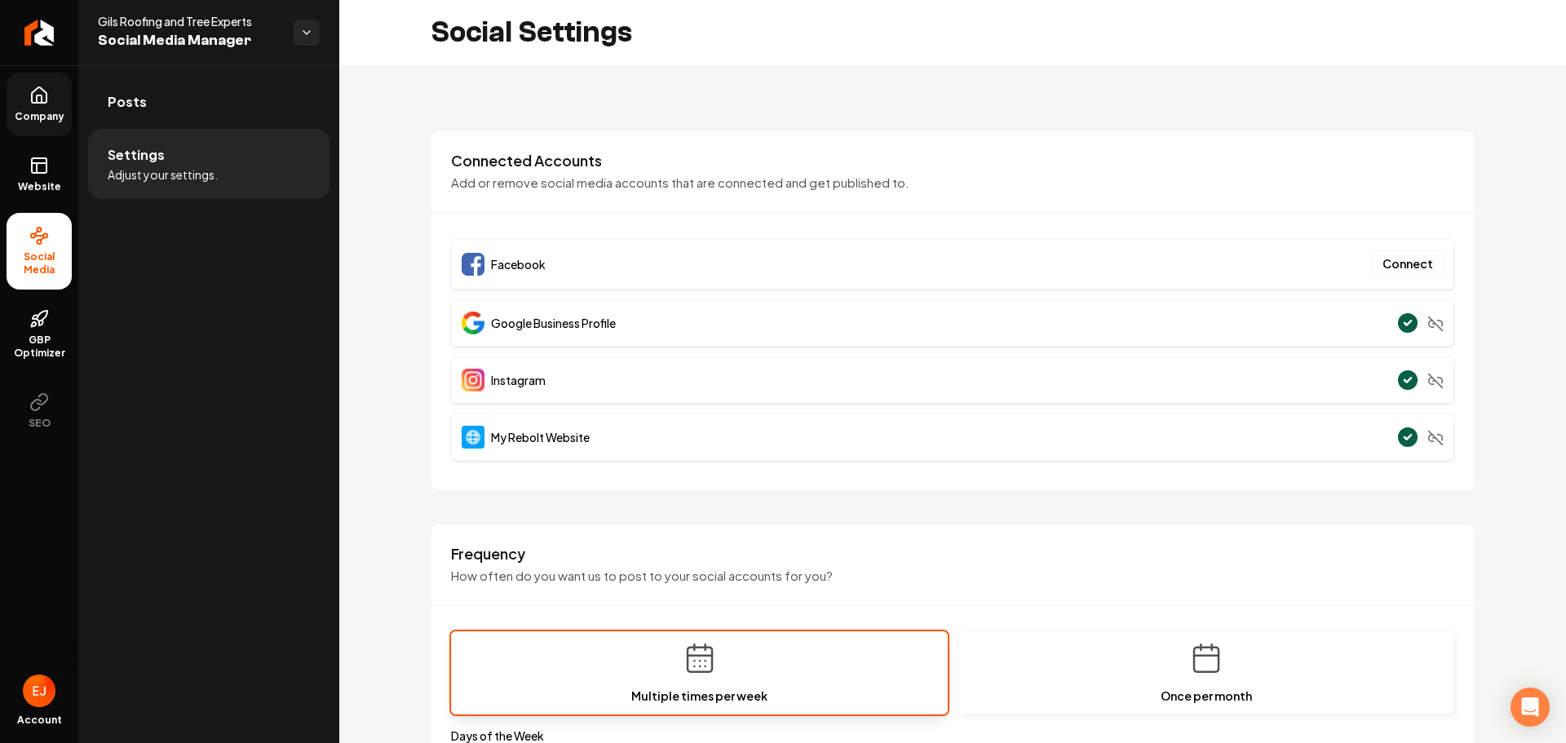
click at [43, 105] on link "Company" at bounding box center [39, 105] width 65 height 64
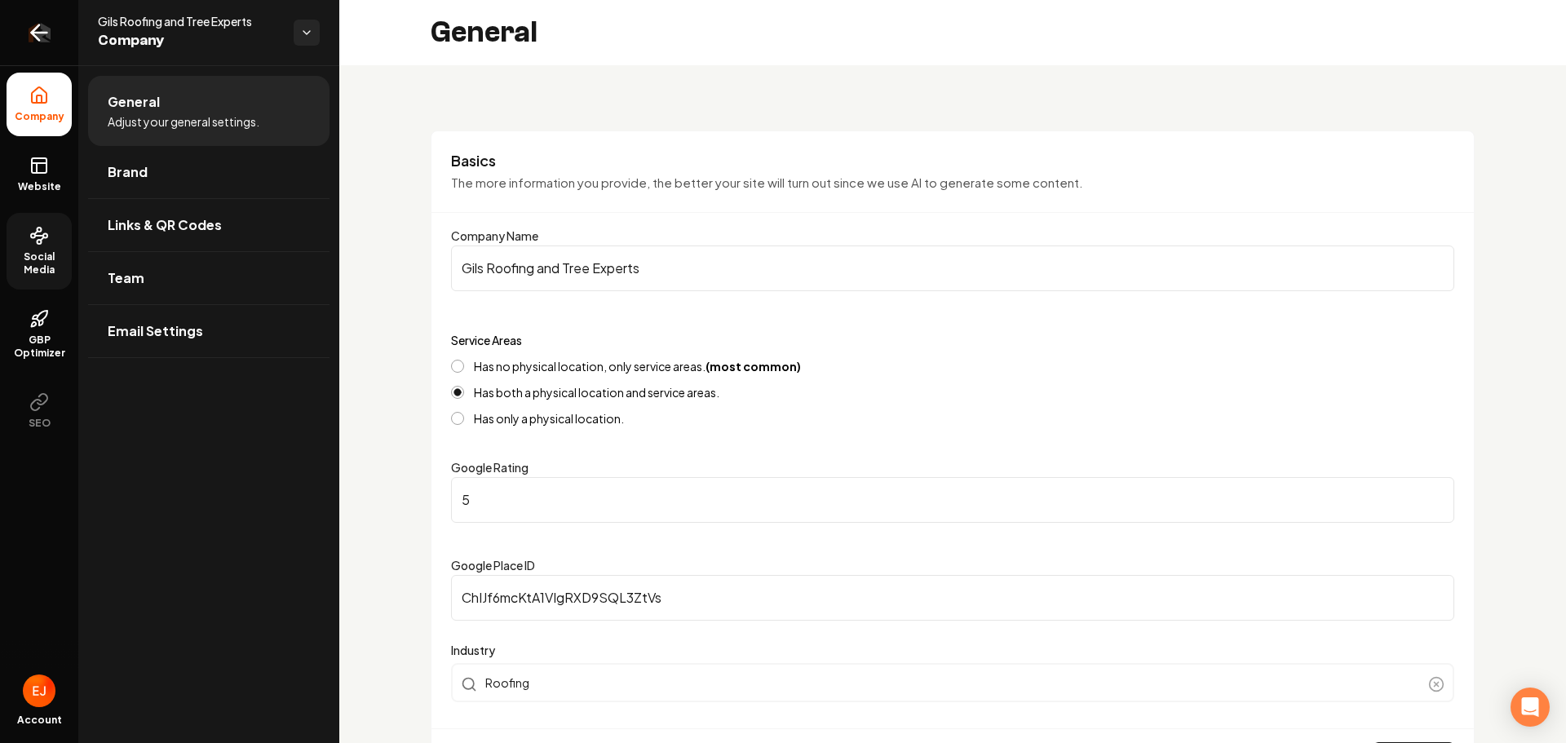
click at [51, 32] on icon "Return to dashboard" at bounding box center [39, 33] width 26 height 26
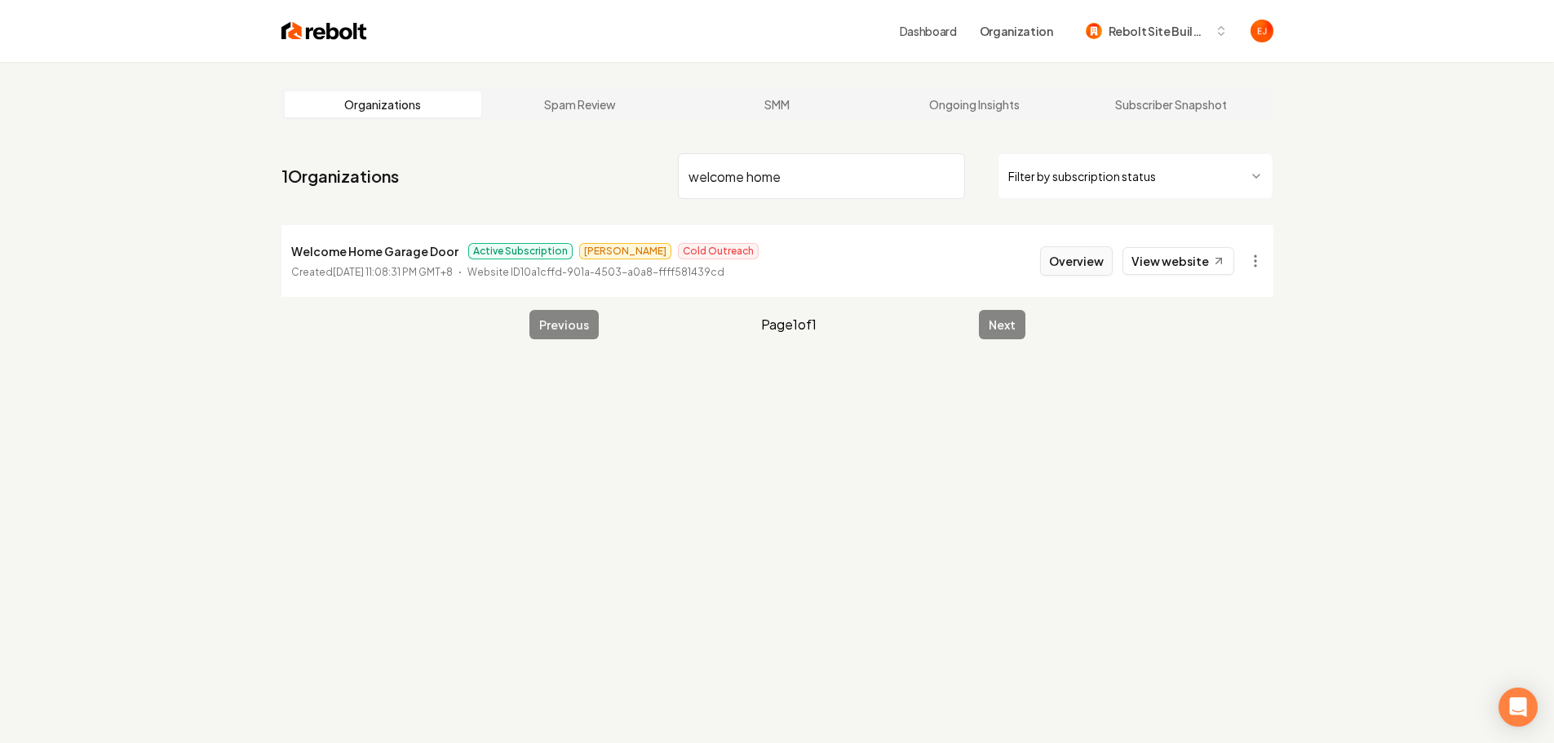
type input "welcome home"
click at [1063, 264] on button "Overview" at bounding box center [1076, 260] width 73 height 29
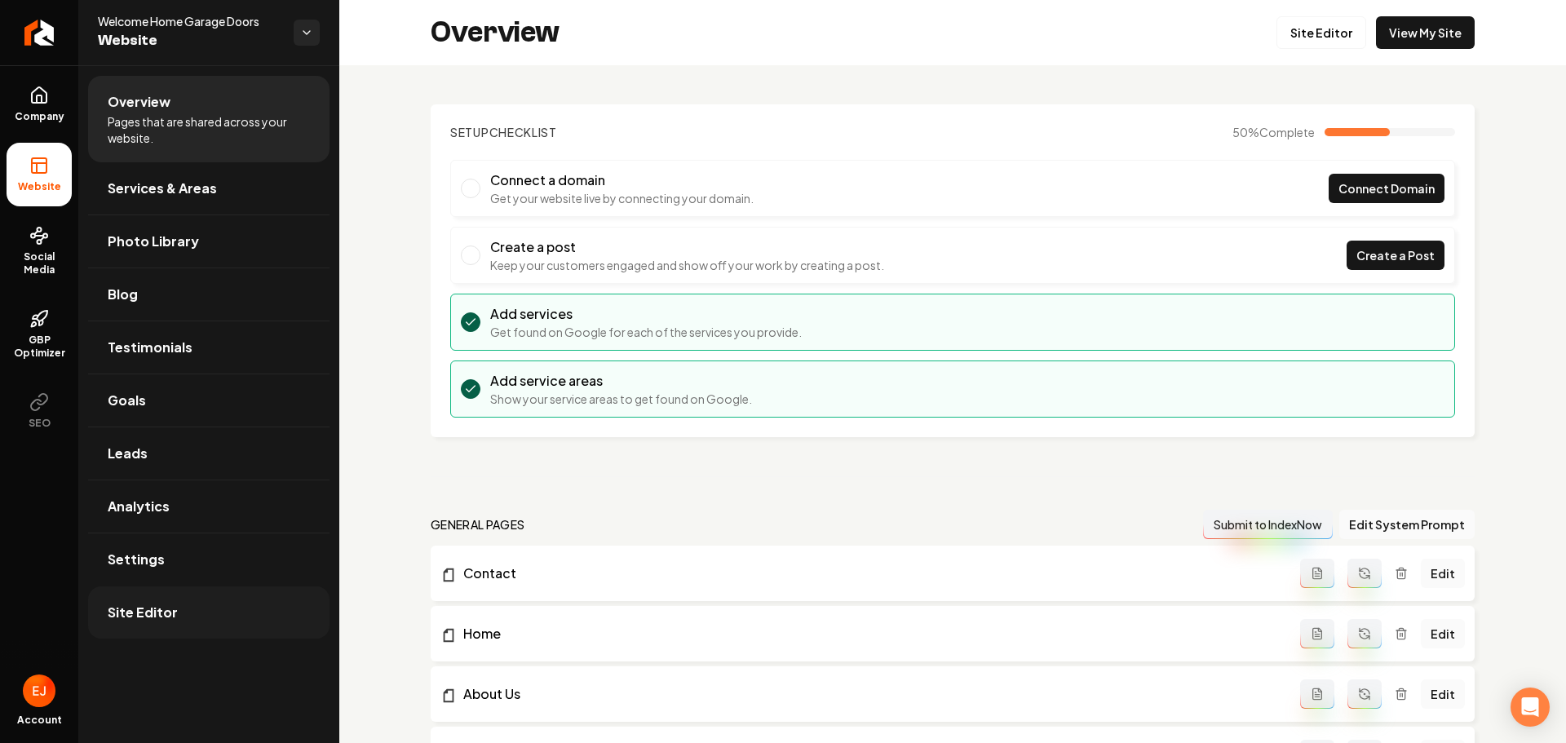
click at [172, 618] on span "Site Editor" at bounding box center [143, 613] width 70 height 20
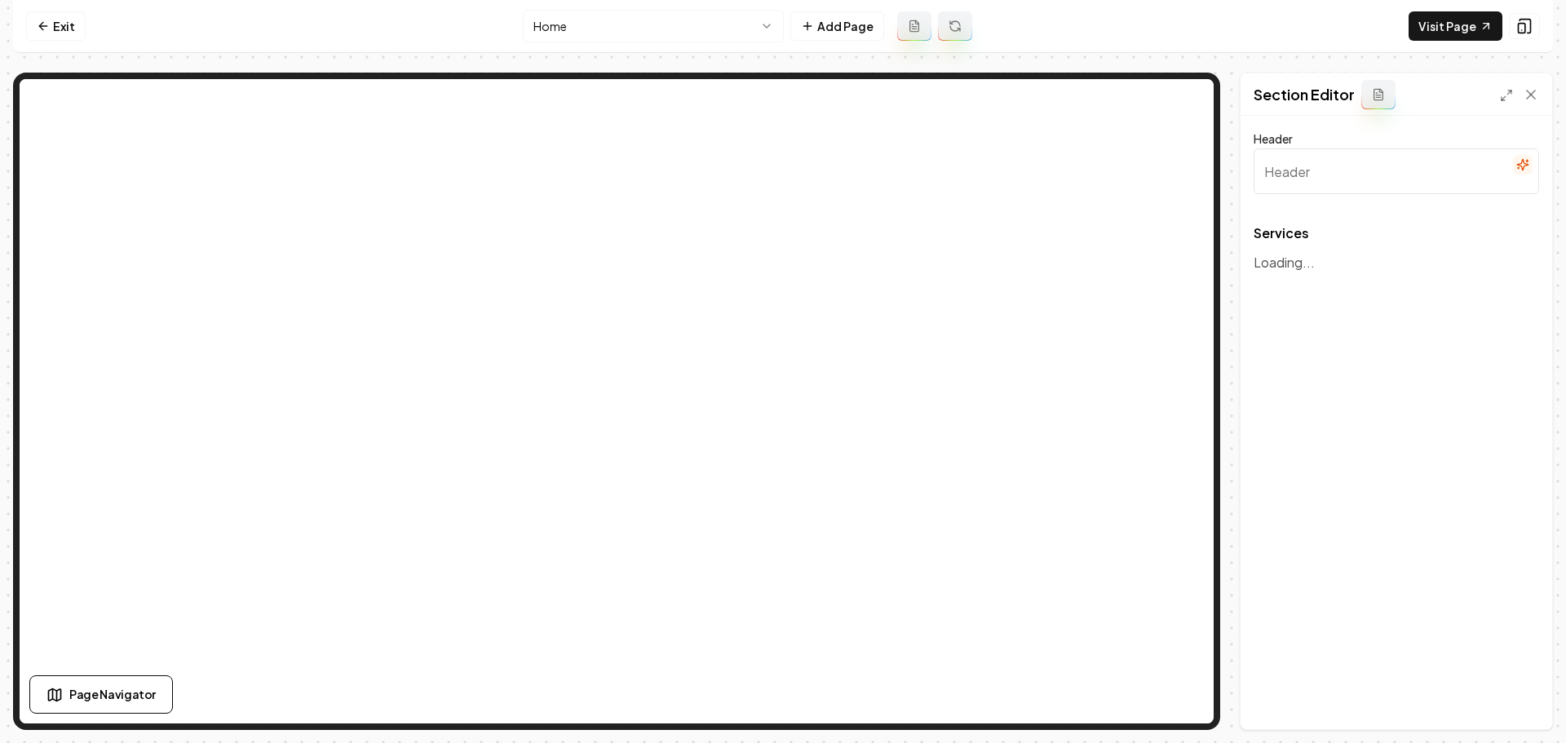
type input "Our Expert Garage Door Services"
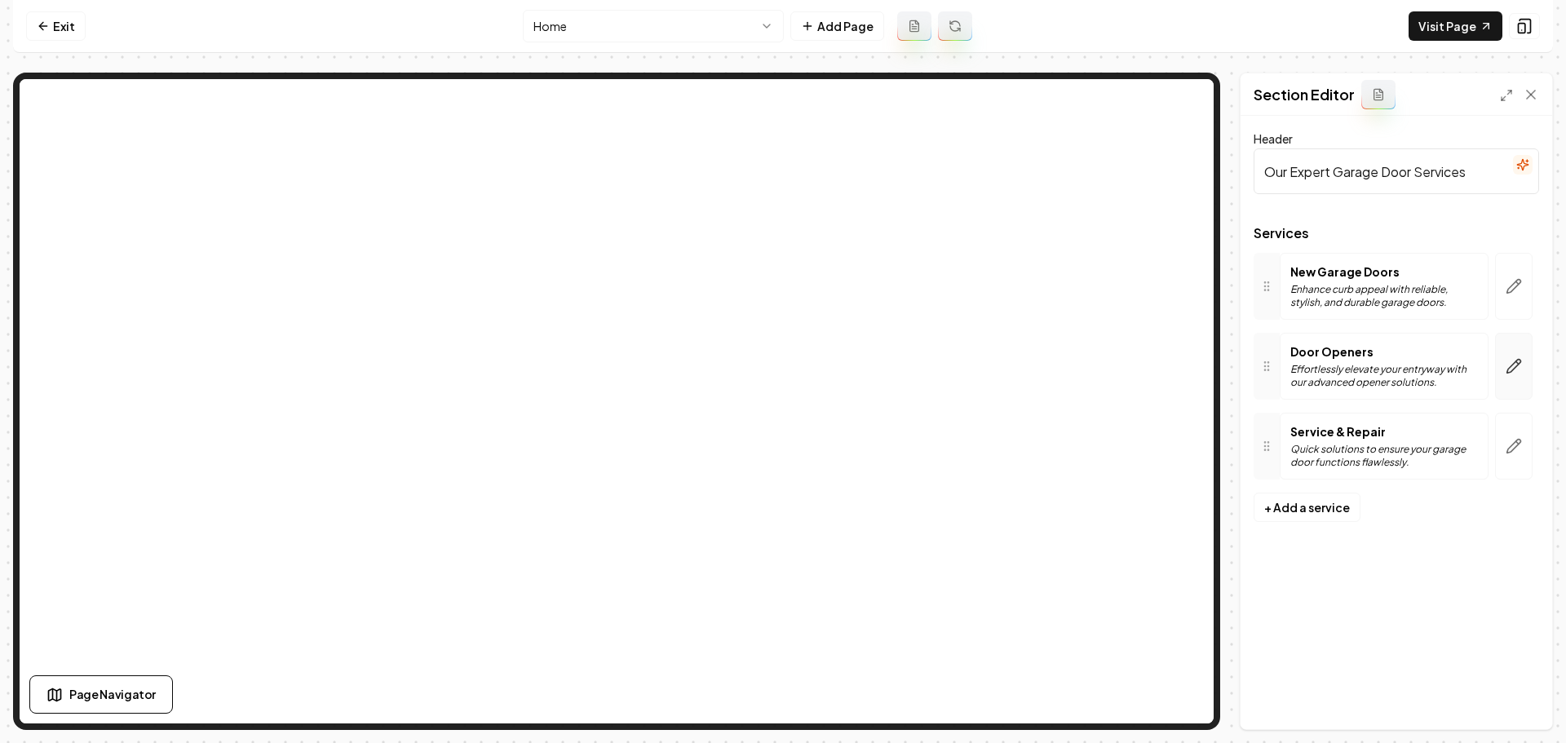
click at [1515, 382] on button "button" at bounding box center [1514, 366] width 38 height 67
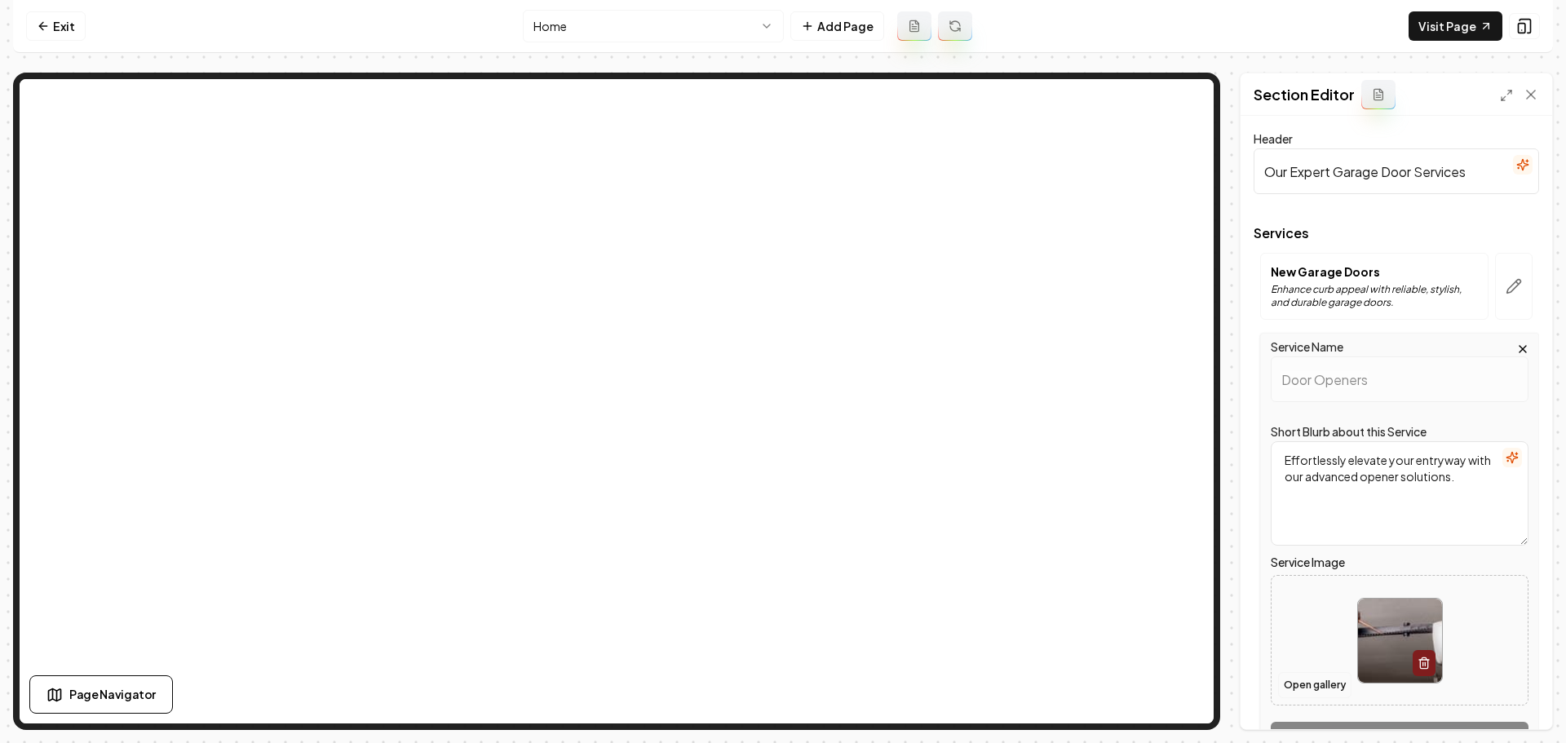
click at [1309, 689] on button "Open gallery" at bounding box center [1314, 685] width 73 height 26
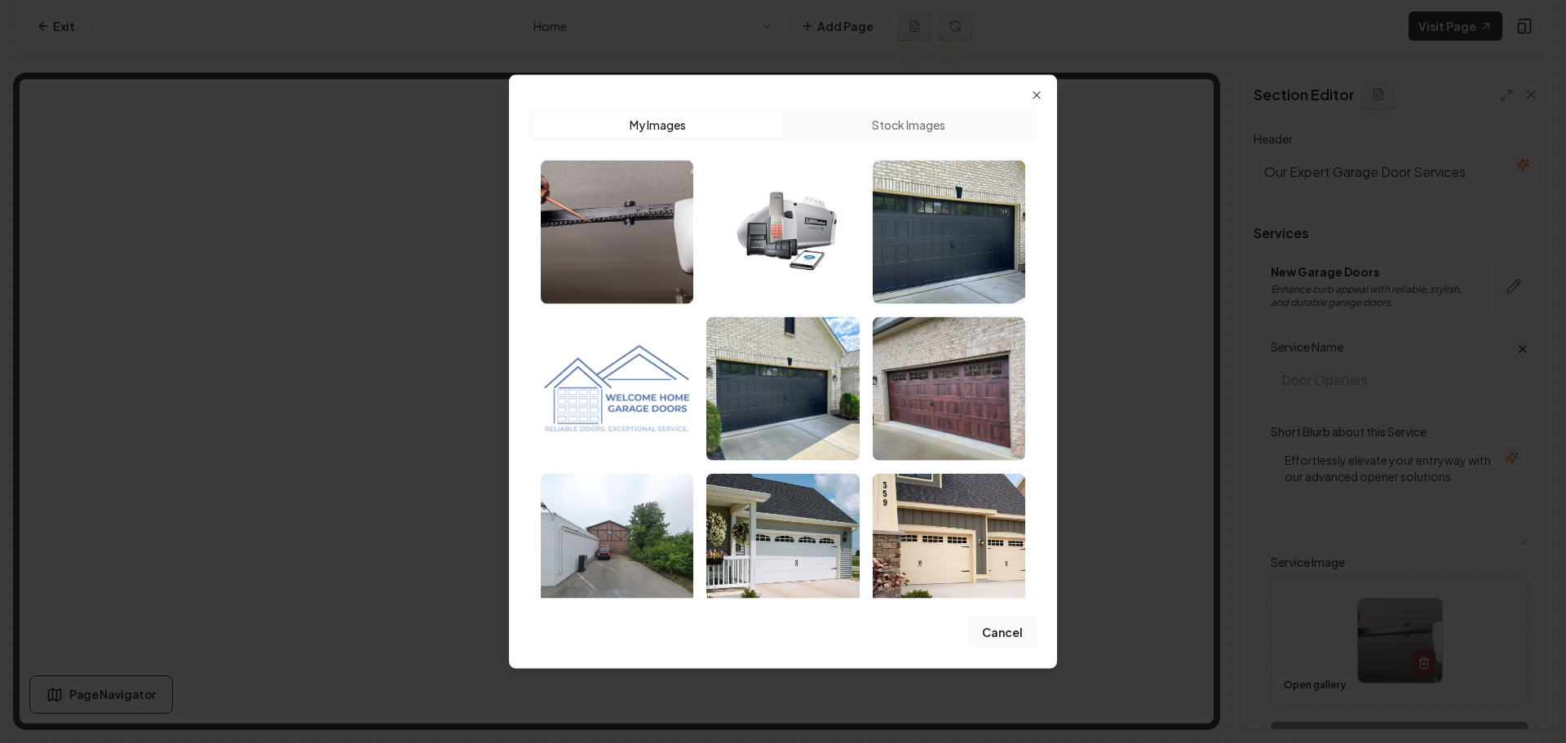
click at [995, 637] on button "Cancel" at bounding box center [1002, 632] width 69 height 33
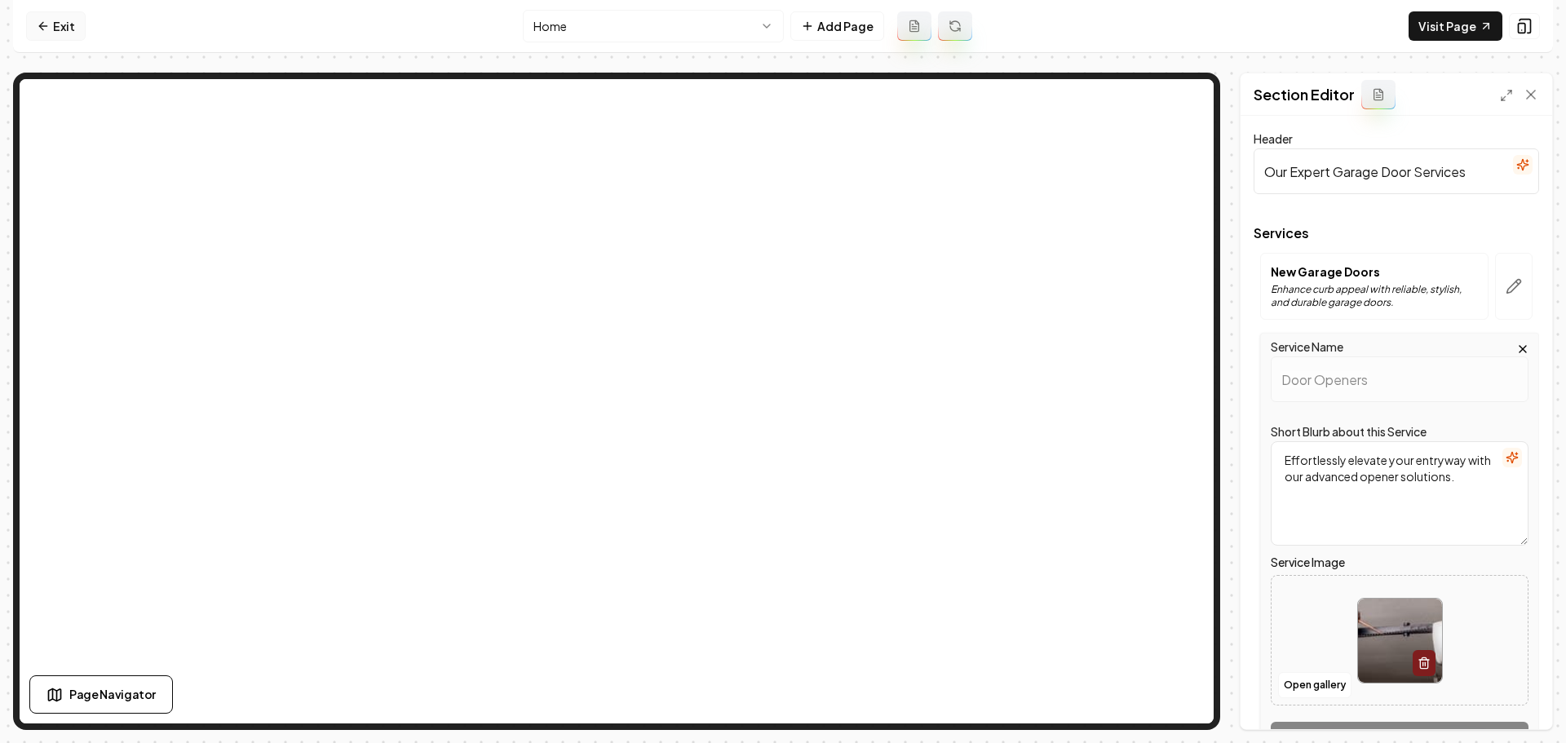
click at [57, 23] on link "Exit" at bounding box center [56, 25] width 60 height 29
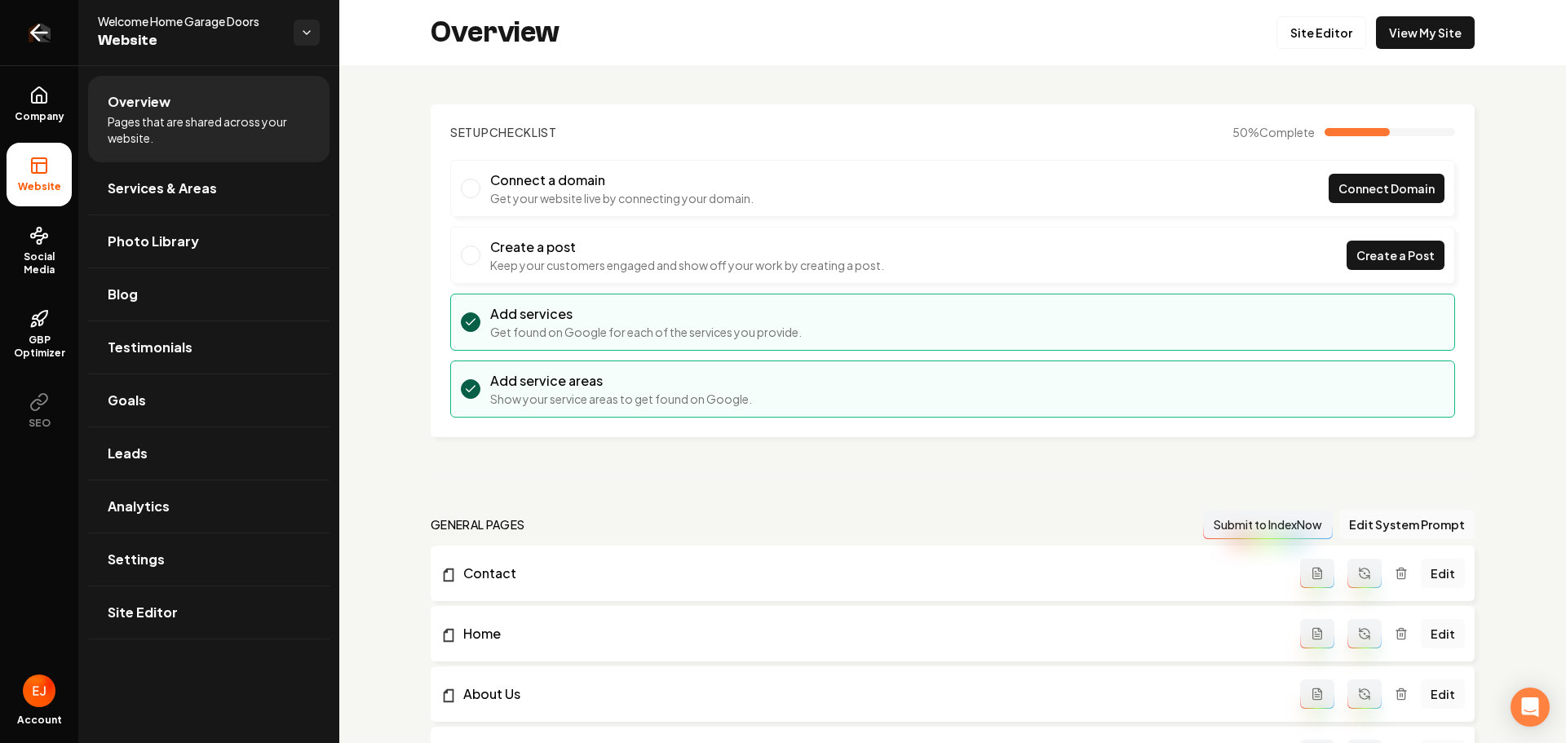
click at [38, 41] on icon "Return to dashboard" at bounding box center [35, 32] width 7 height 15
